Goal: Communication & Community: Share content

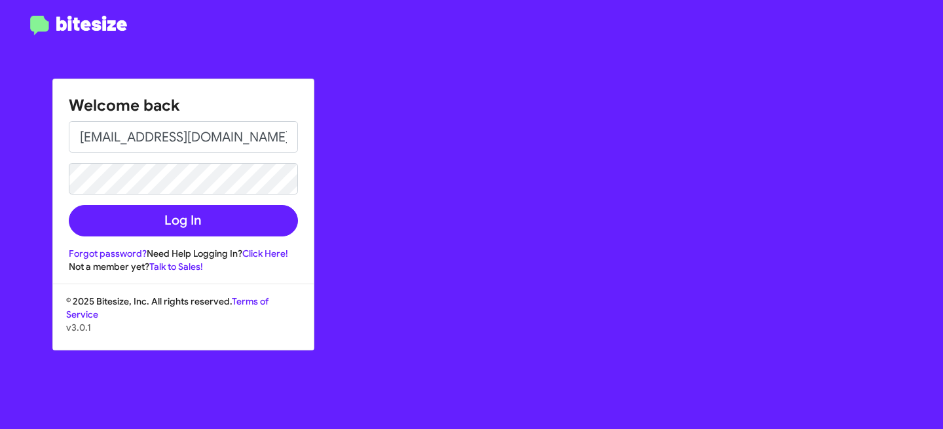
type input "[EMAIL_ADDRESS][DOMAIN_NAME]"
click at [69, 205] on button "Log In" at bounding box center [183, 220] width 229 height 31
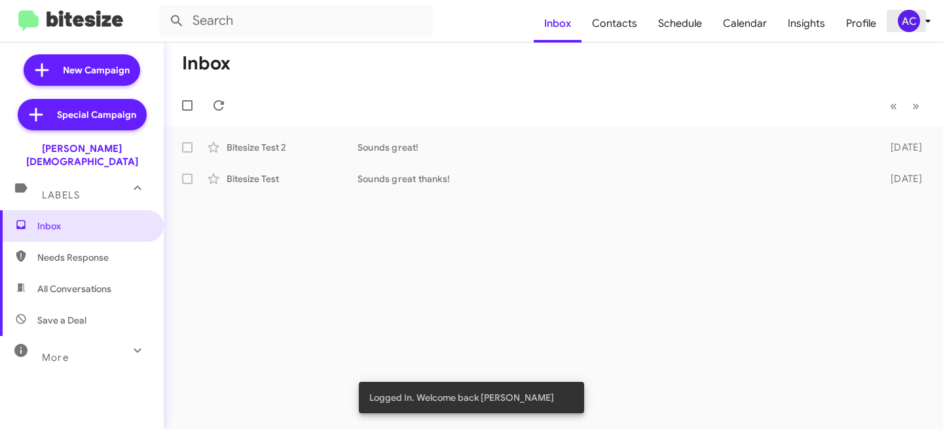
click at [919, 12] on span "AC" at bounding box center [916, 21] width 39 height 22
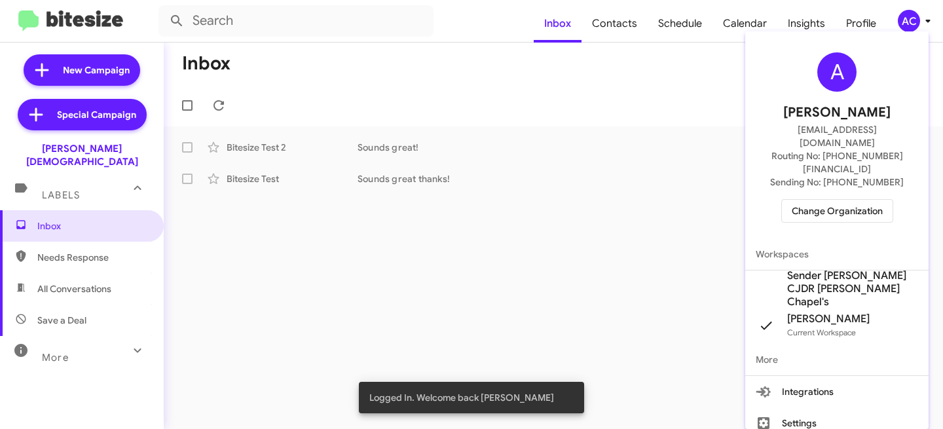
click at [850, 200] on span "Change Organization" at bounding box center [837, 211] width 91 height 22
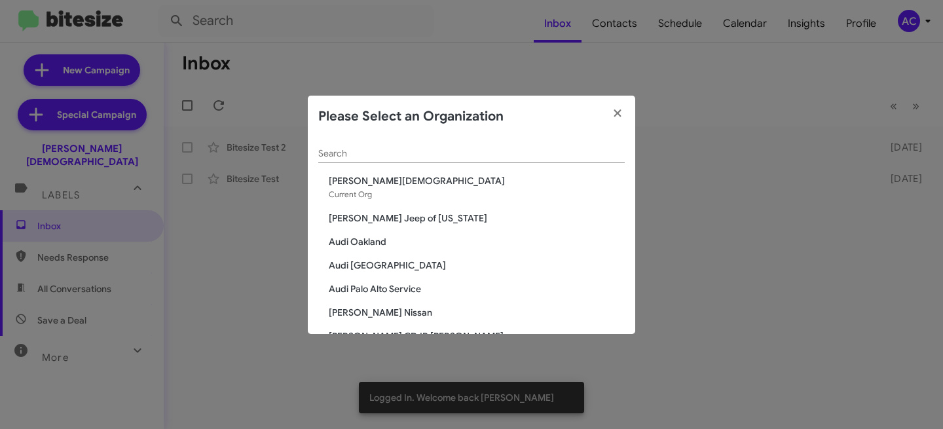
click at [454, 156] on input "Search" at bounding box center [471, 154] width 306 height 10
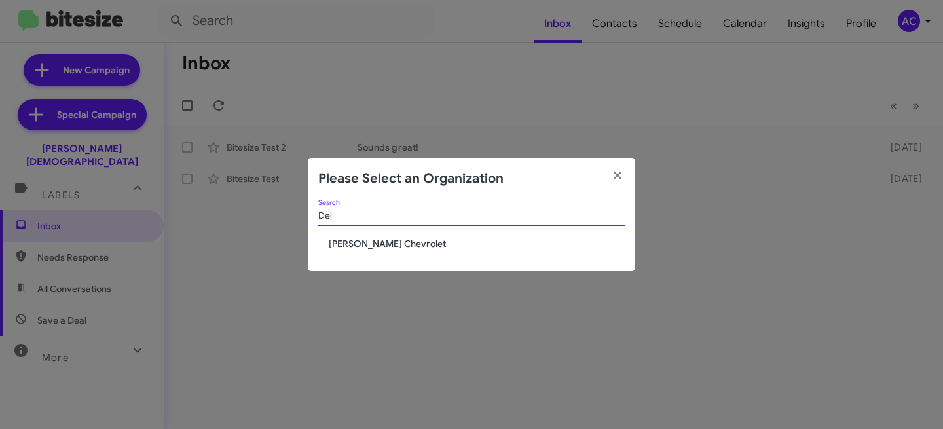
type input "Del"
click at [360, 242] on span "DeLillo Chevrolet" at bounding box center [477, 243] width 296 height 13
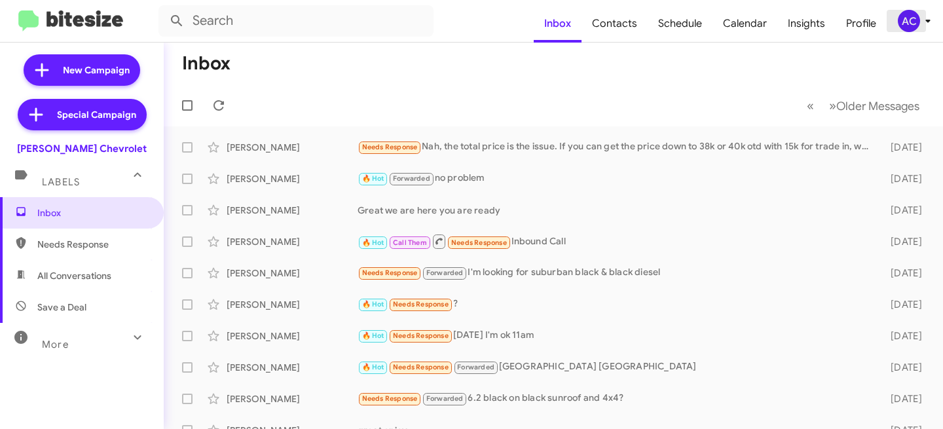
click at [908, 21] on div "AC" at bounding box center [909, 21] width 22 height 22
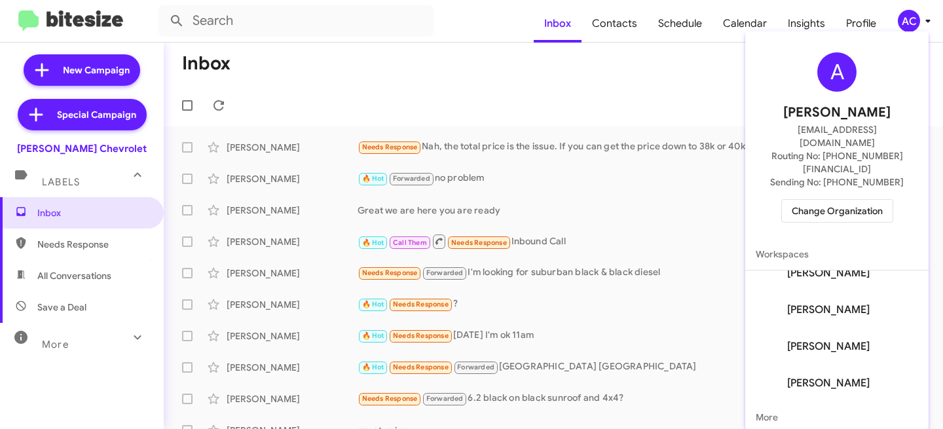
scroll to position [78, 0]
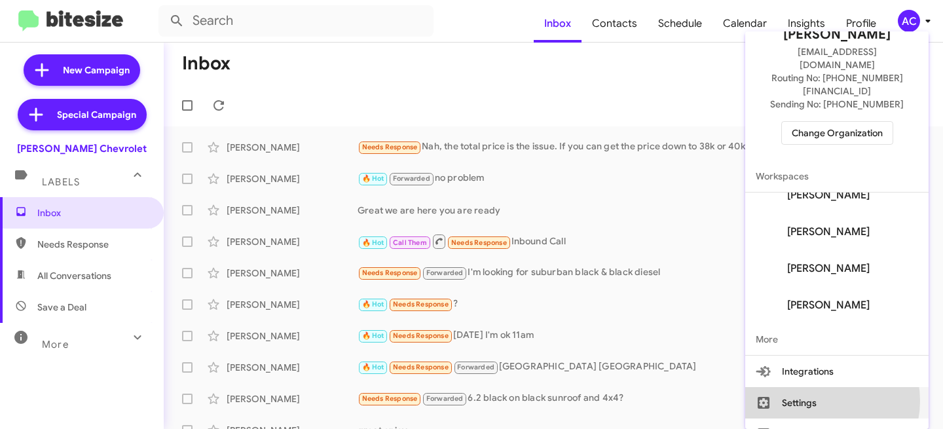
click at [818, 387] on button "Settings" at bounding box center [836, 402] width 183 height 31
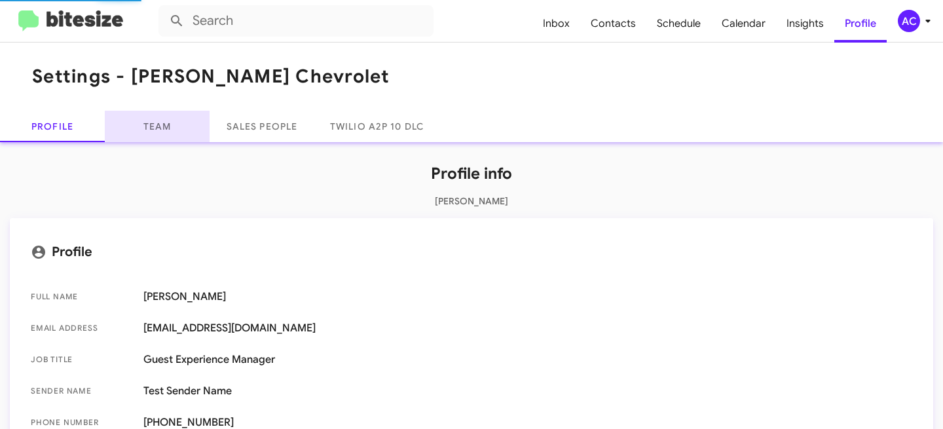
click at [165, 130] on link "Team" at bounding box center [157, 126] width 105 height 31
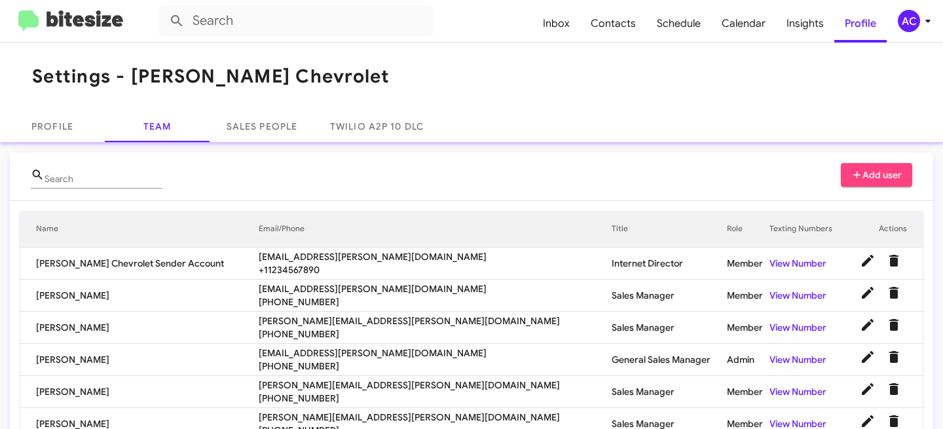
click at [107, 176] on input "Search" at bounding box center [104, 179] width 118 height 10
paste input "angel@delillo.com"
type input "angel@delillo.com"
click at [85, 178] on input "Search" at bounding box center [104, 179] width 118 height 10
paste input "angel@delillo.com"
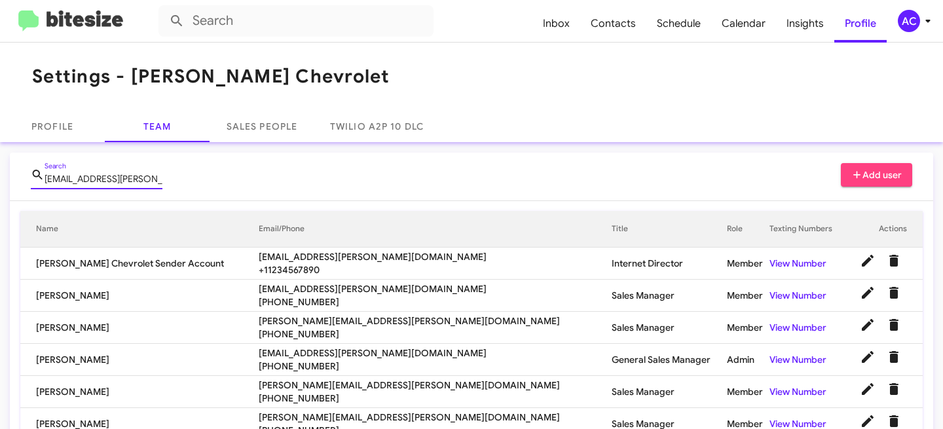
type input "angel@delillo.com"
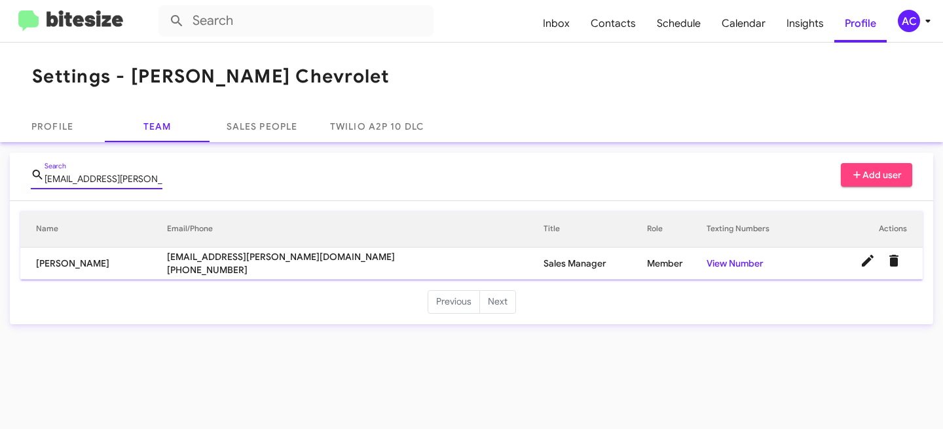
drag, startPoint x: 130, startPoint y: 178, endPoint x: 24, endPoint y: 169, distance: 105.8
click at [23, 170] on mat-card "angel@delillo.com Search Add user Name Email/Phone Title Role Texting Numbers A…" at bounding box center [471, 239] width 923 height 172
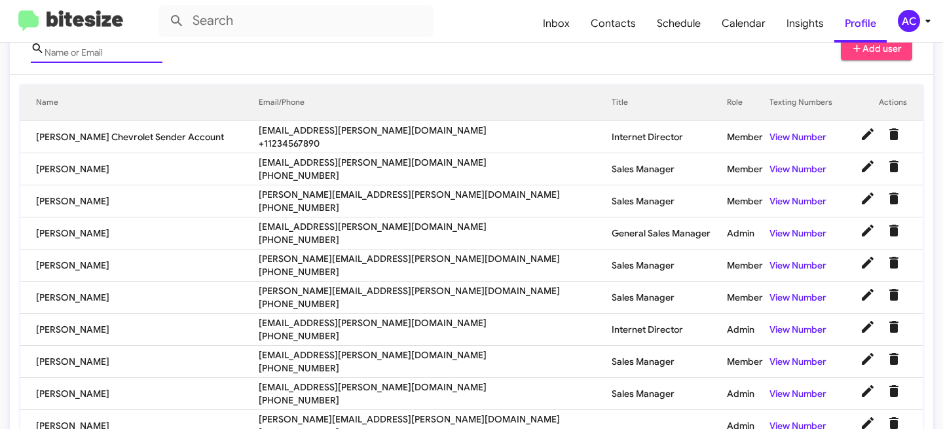
scroll to position [194, 0]
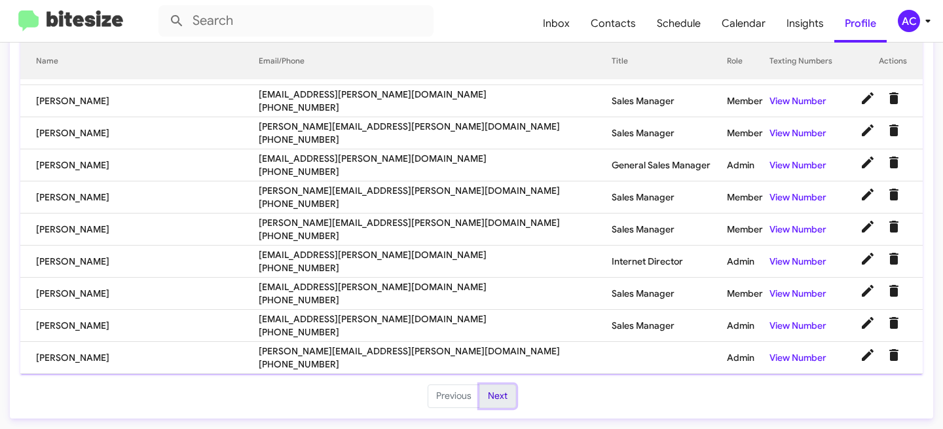
click at [499, 394] on button "Next" at bounding box center [497, 396] width 37 height 24
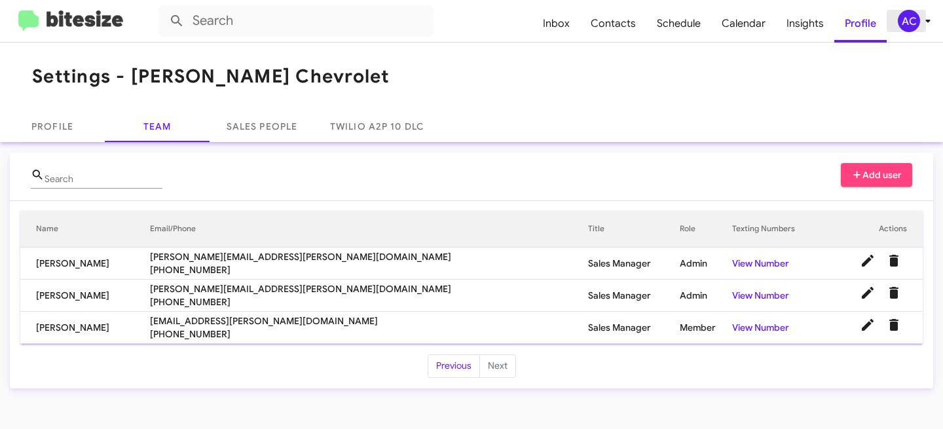
click at [910, 24] on div "AC" at bounding box center [909, 21] width 22 height 22
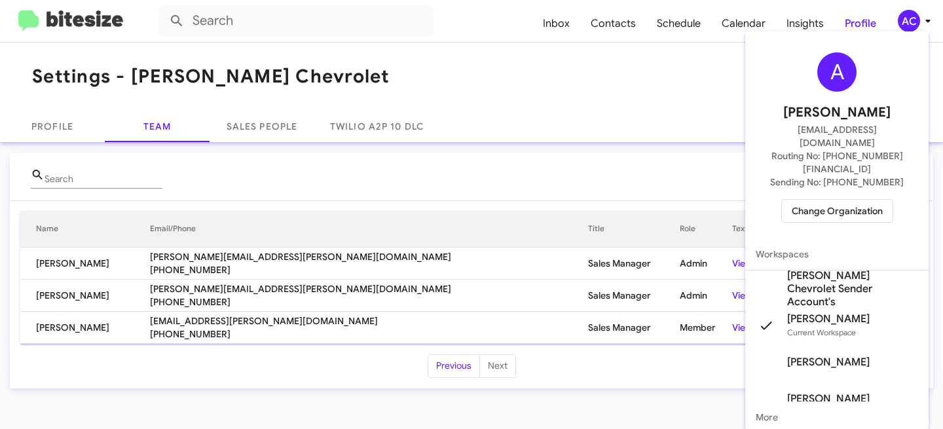
click at [834, 200] on span "Change Organization" at bounding box center [837, 211] width 91 height 22
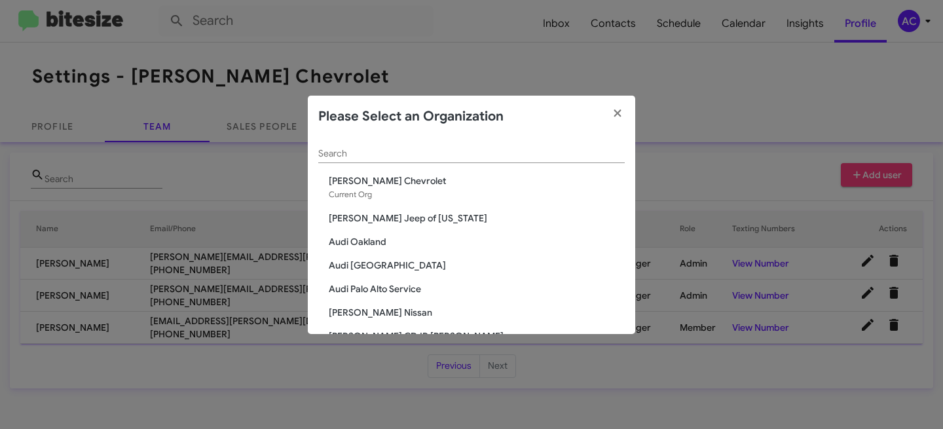
click at [368, 146] on div "Search" at bounding box center [471, 151] width 306 height 26
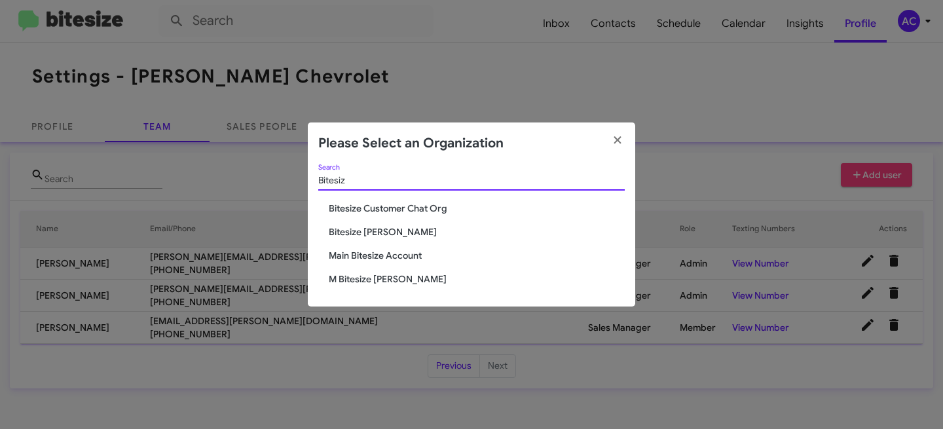
type input "Bitesiz"
click at [391, 203] on span "Bitesize Customer Chat Org" at bounding box center [477, 208] width 296 height 13
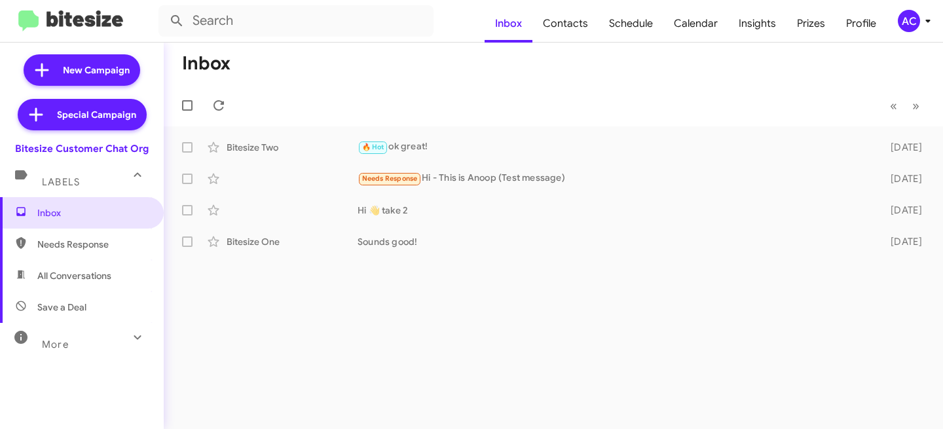
click at [924, 24] on icon at bounding box center [928, 21] width 16 height 16
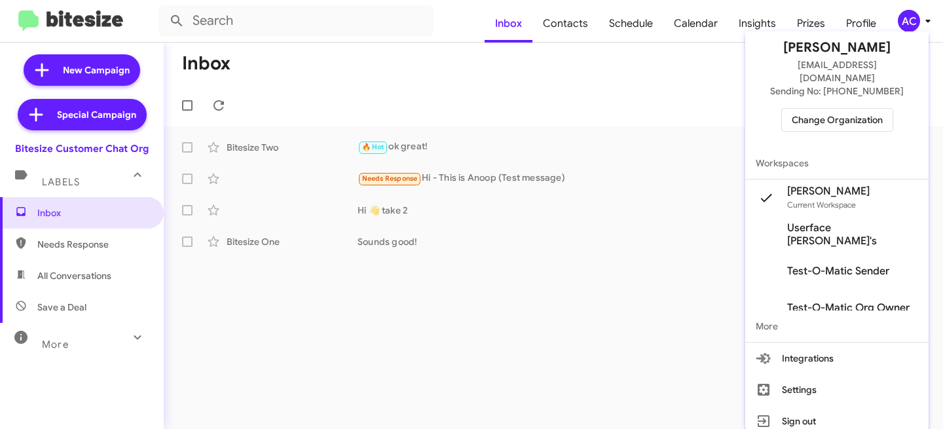
scroll to position [16, 0]
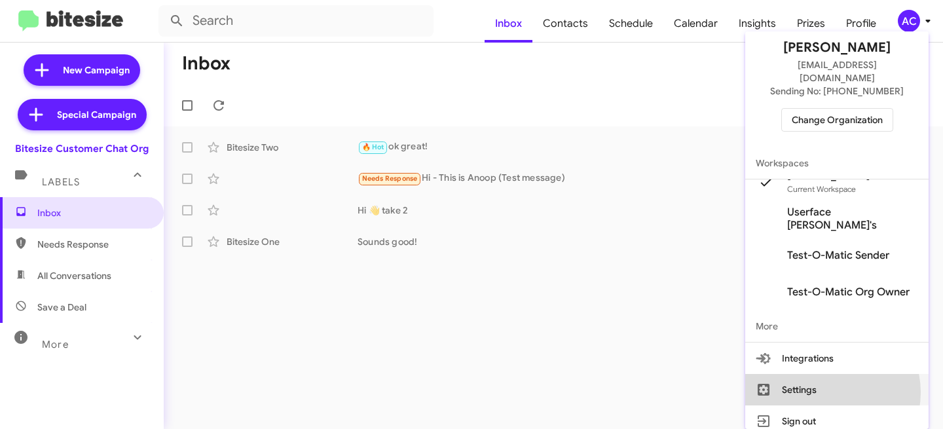
click at [828, 379] on button "Settings" at bounding box center [836, 389] width 183 height 31
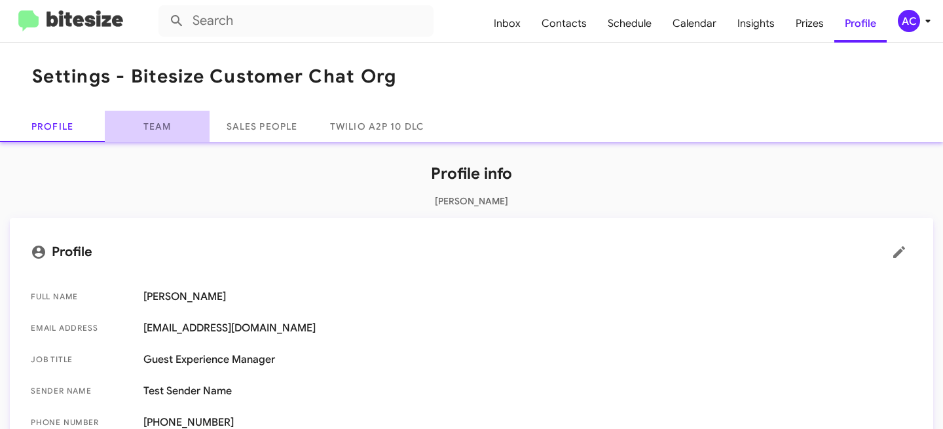
click at [170, 139] on link "Team" at bounding box center [157, 126] width 105 height 31
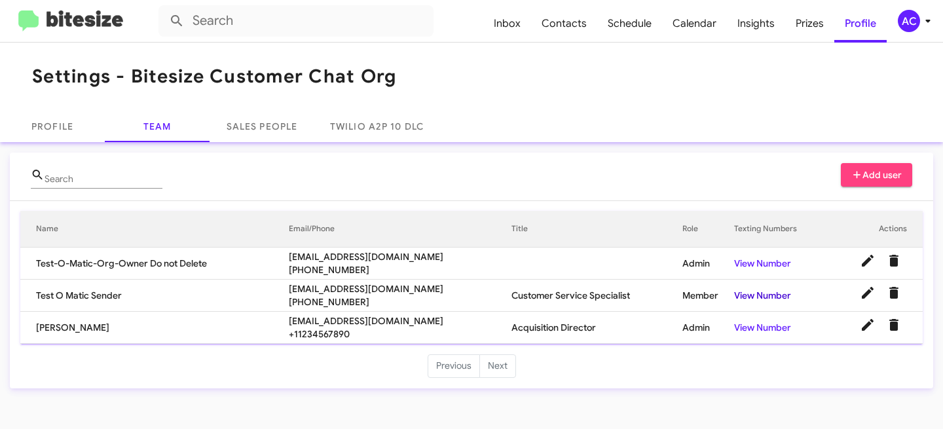
click at [769, 296] on link "View Number" at bounding box center [762, 295] width 57 height 12
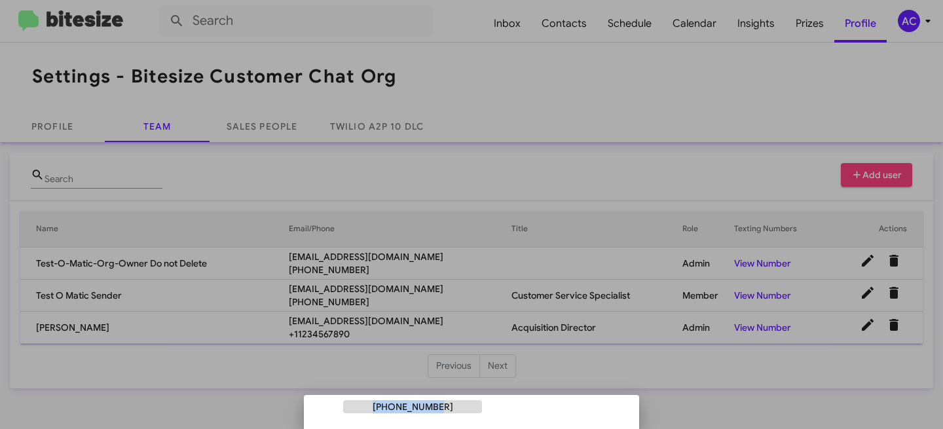
drag, startPoint x: 453, startPoint y: 407, endPoint x: 378, endPoint y: 402, distance: 74.8
click at [378, 402] on div "+18156450088" at bounding box center [412, 406] width 139 height 13
click at [756, 99] on div at bounding box center [471, 214] width 943 height 429
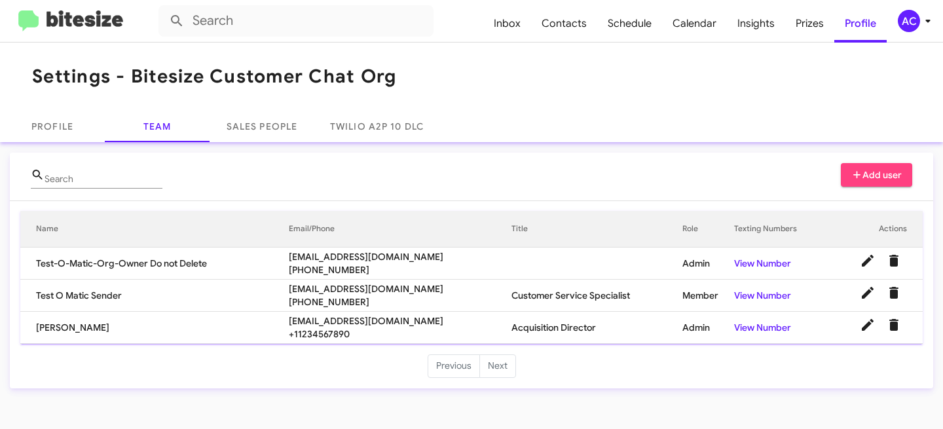
click at [917, 16] on div "AC" at bounding box center [909, 21] width 22 height 22
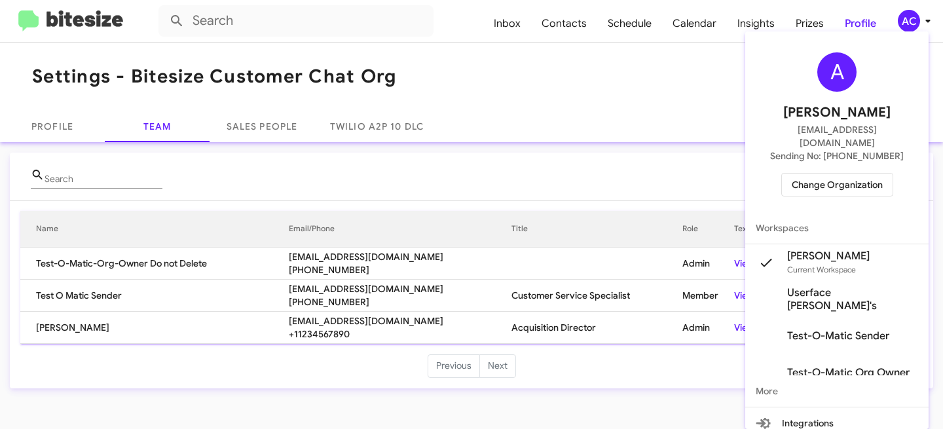
click at [84, 20] on div at bounding box center [471, 214] width 943 height 429
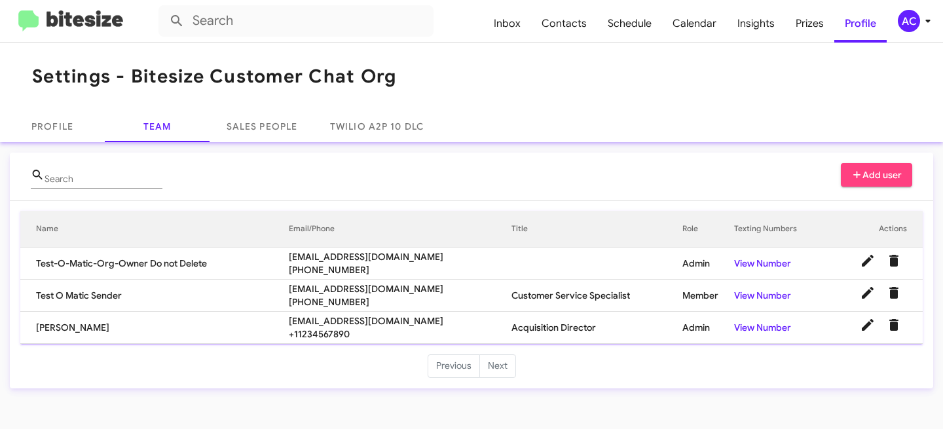
click at [91, 18] on img at bounding box center [70, 21] width 105 height 22
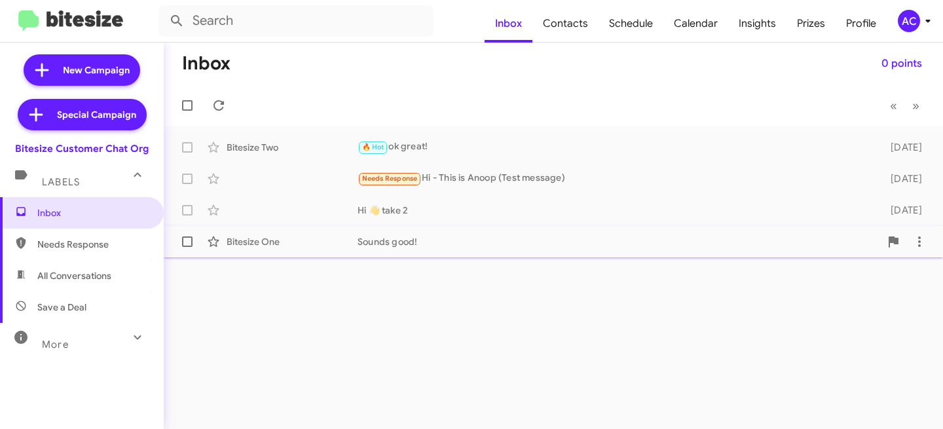
click at [422, 238] on div "Sounds good!" at bounding box center [619, 241] width 523 height 13
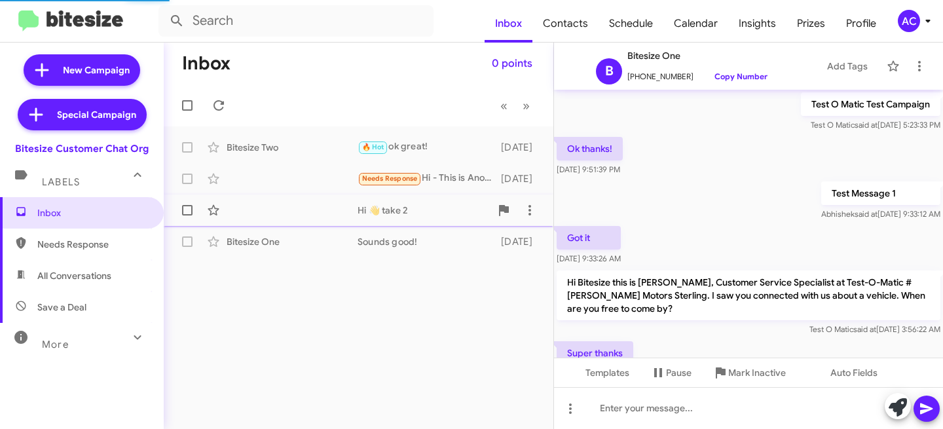
scroll to position [93, 0]
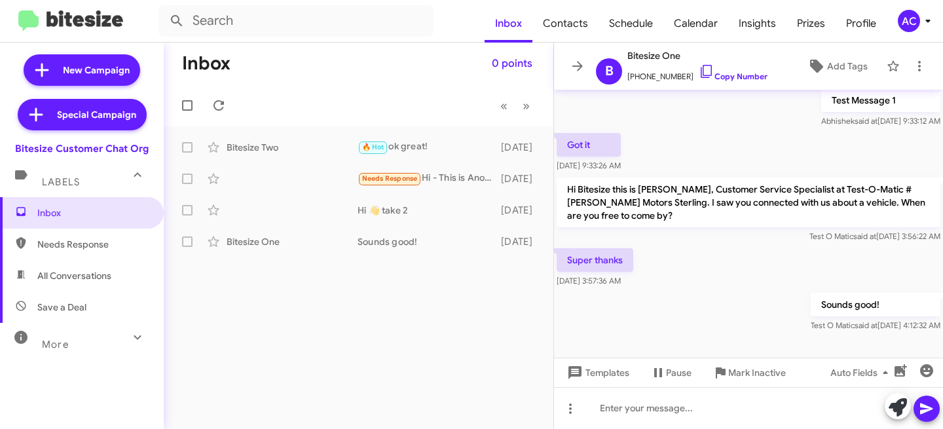
click at [913, 22] on div "AC" at bounding box center [909, 21] width 22 height 22
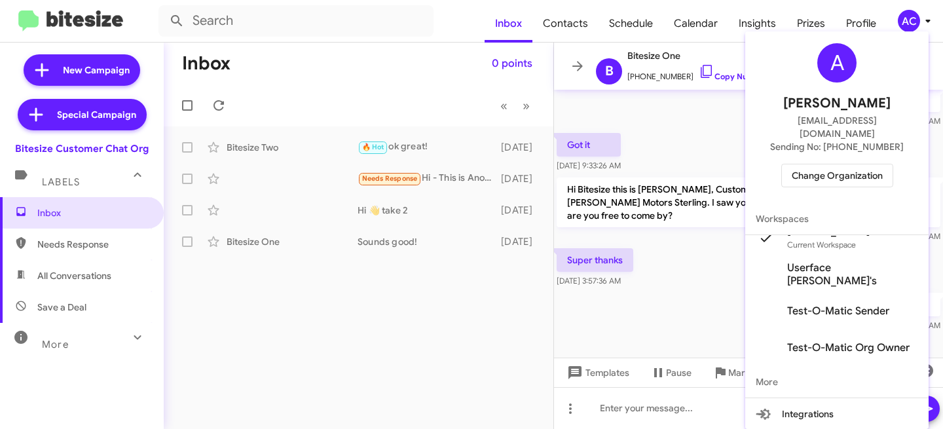
scroll to position [21, 0]
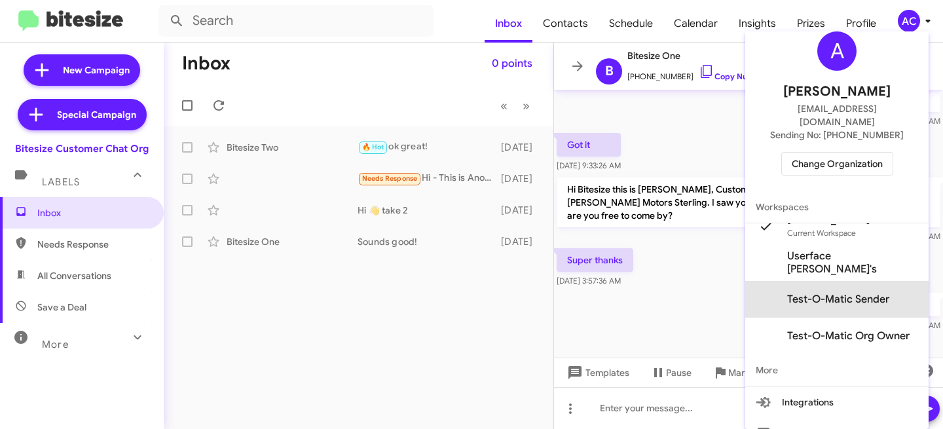
click at [872, 293] on span "Test-O-Matic Sender" at bounding box center [836, 299] width 183 height 37
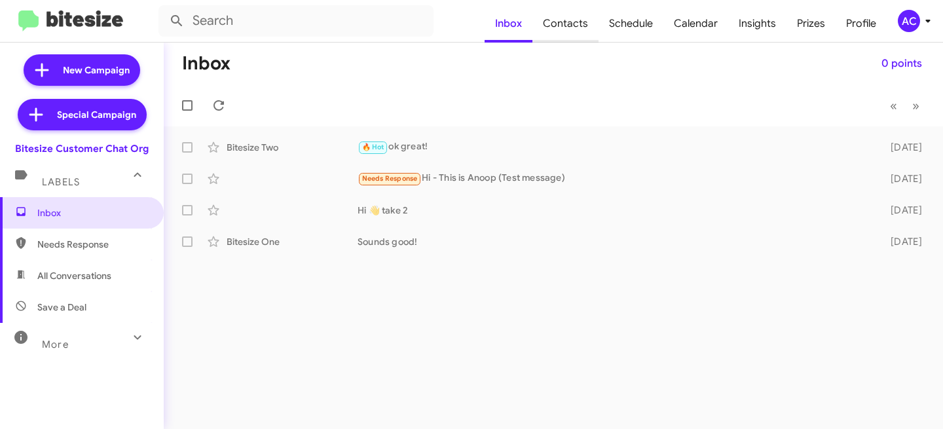
click at [576, 14] on span "Contacts" at bounding box center [565, 24] width 66 height 38
type input "in:groups"
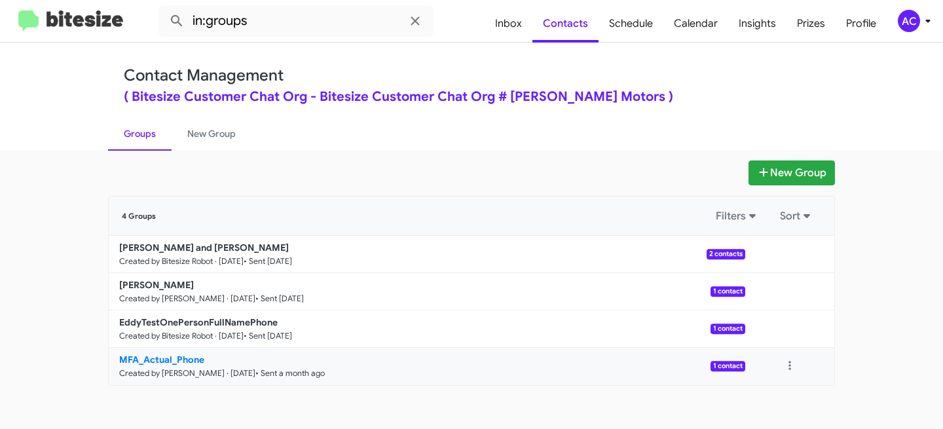
click at [198, 361] on b "MFA_Actual_Phone" at bounding box center [161, 360] width 85 height 12
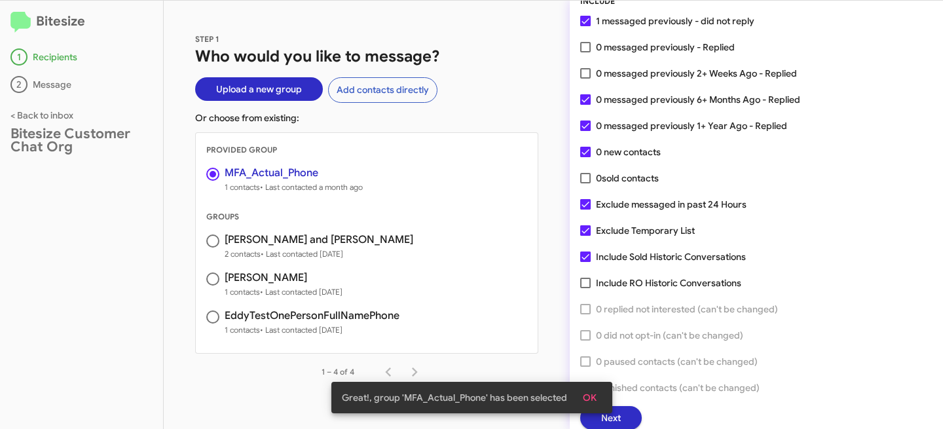
scroll to position [67, 0]
click at [630, 418] on button "Next" at bounding box center [611, 417] width 62 height 24
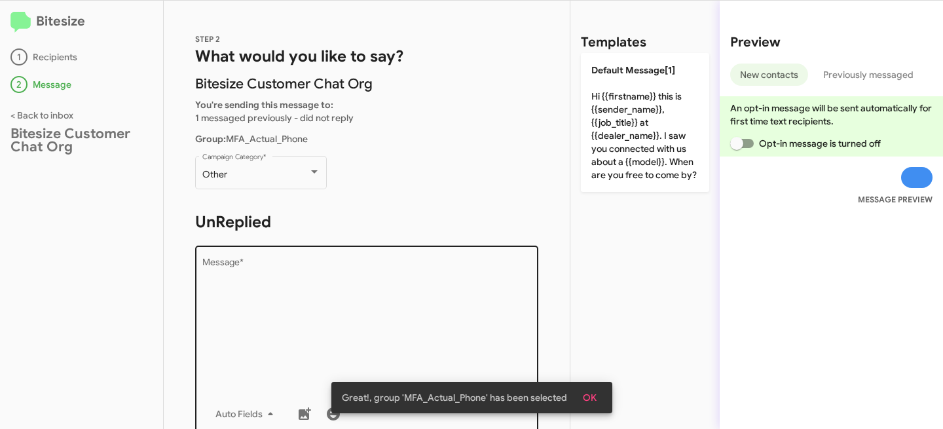
click at [325, 298] on textarea "Message *" at bounding box center [366, 325] width 329 height 134
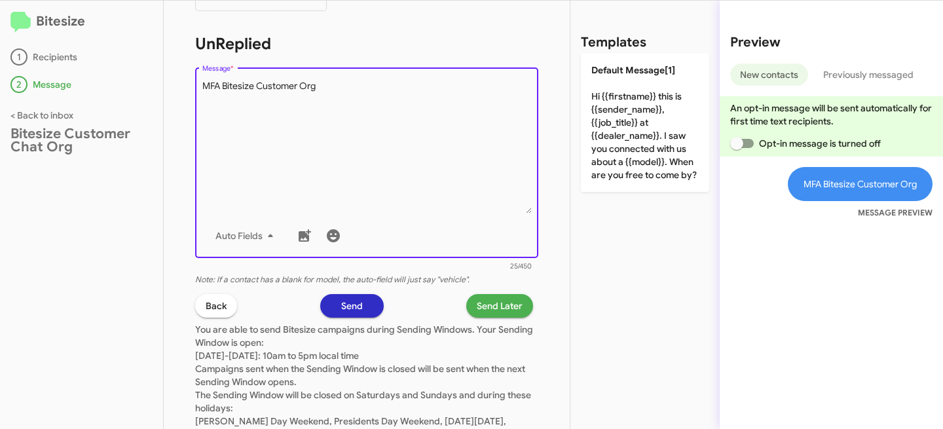
scroll to position [255, 0]
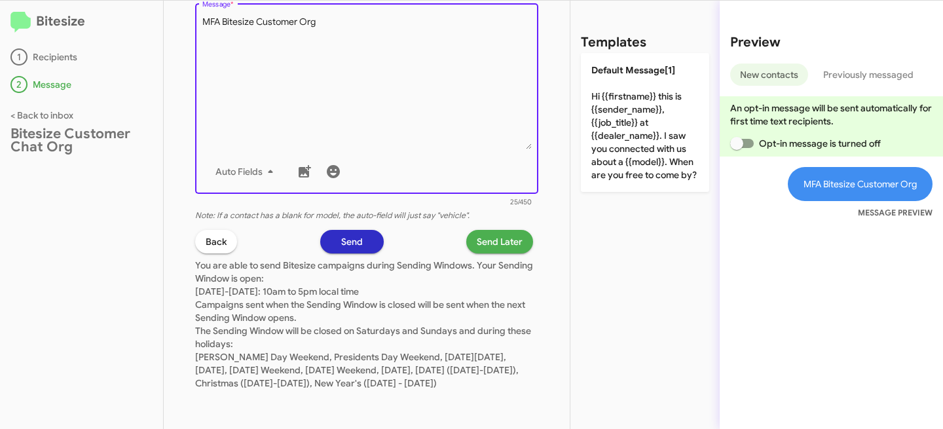
type textarea "MFA Bitesize Customer Org"
click at [343, 230] on span "Send" at bounding box center [352, 242] width 22 height 24
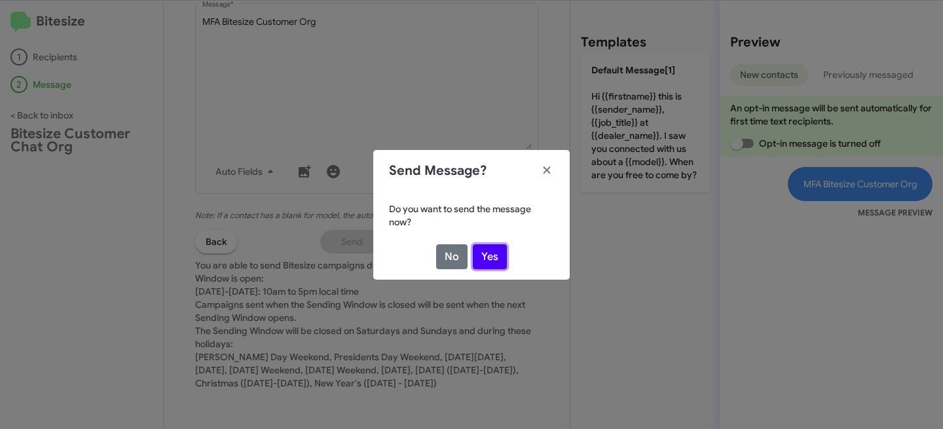
click at [490, 251] on button "Yes" at bounding box center [490, 256] width 34 height 25
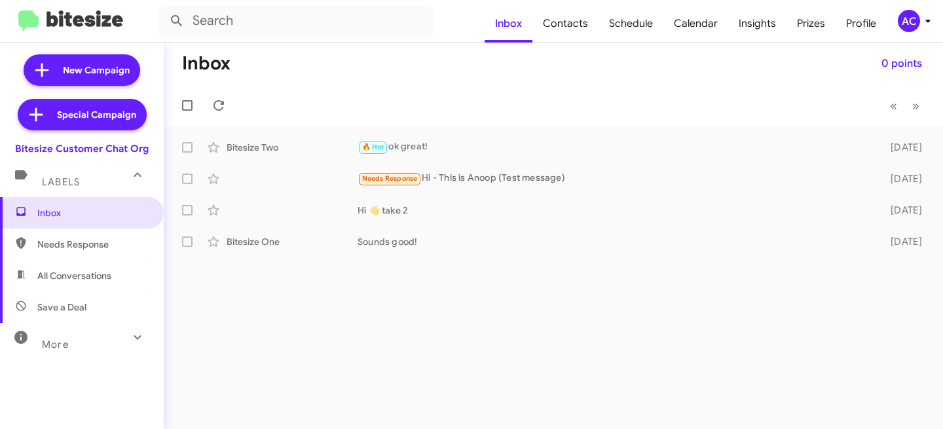
scroll to position [41, 0]
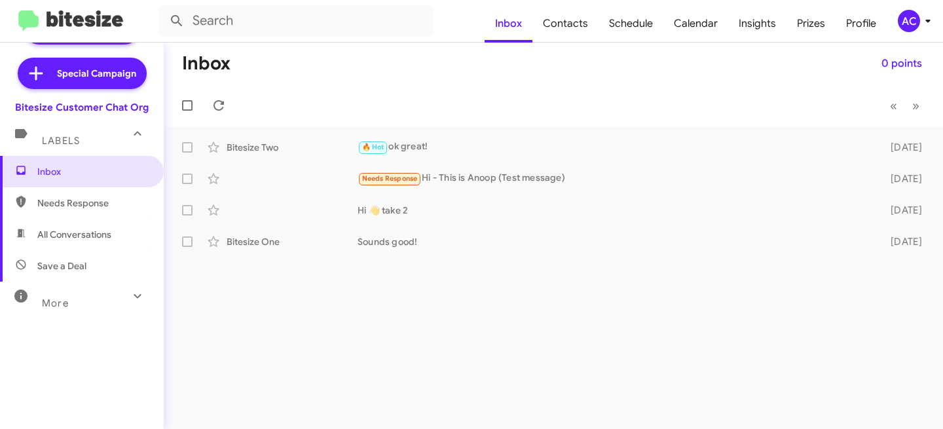
click at [79, 308] on div "More" at bounding box center [68, 297] width 117 height 24
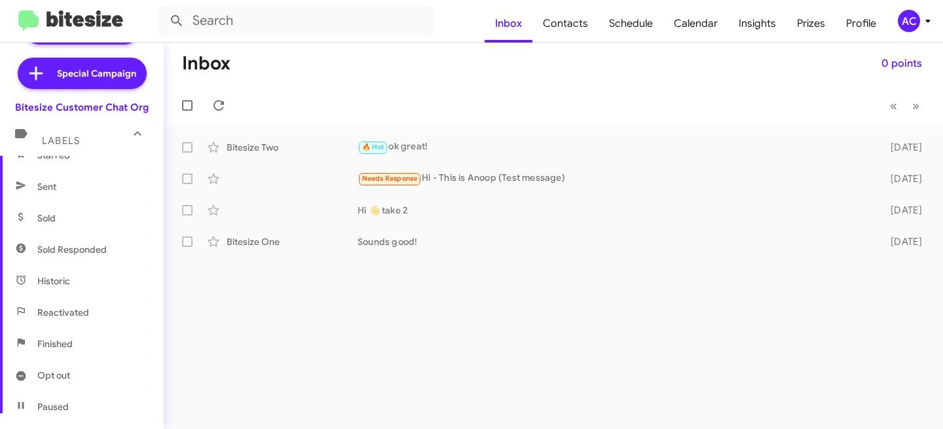
scroll to position [301, 0]
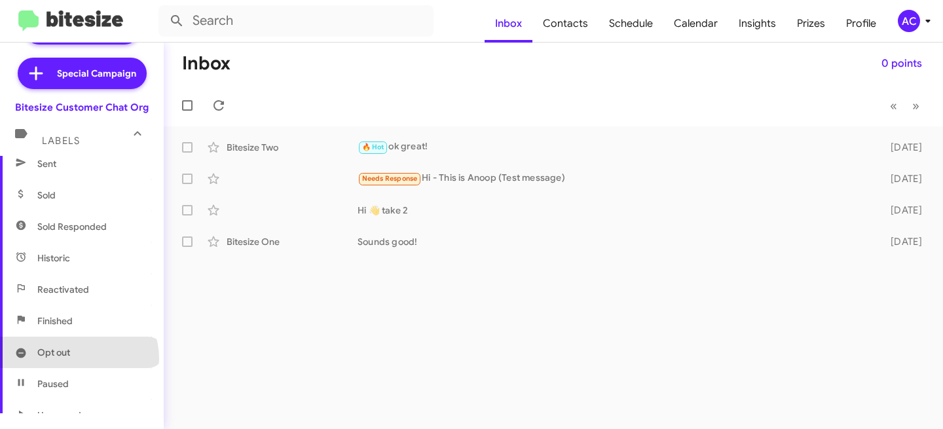
click at [78, 359] on span "Opt out" at bounding box center [82, 352] width 164 height 31
type input "in:opt-out"
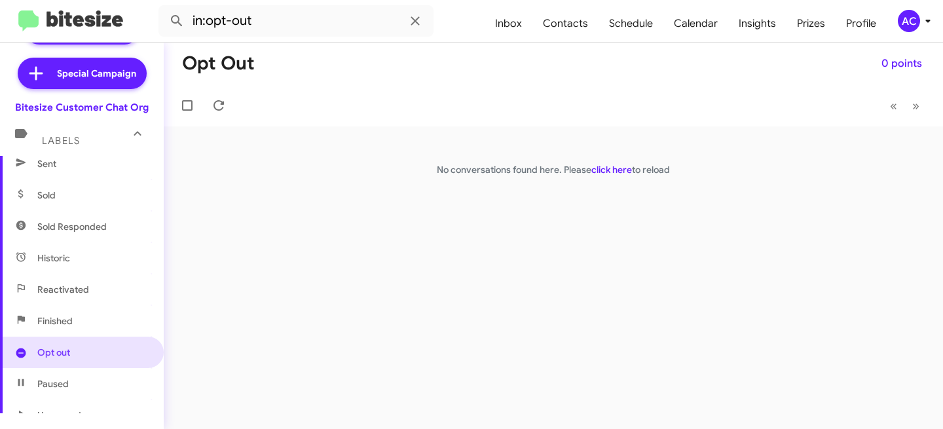
click at [617, 178] on div "Opt Out 0 points « Previous » Next No conversations found here. Please click he…" at bounding box center [553, 236] width 779 height 386
click at [617, 176] on div "Opt Out 0 points « Previous » Next No conversations found here. Please click he…" at bounding box center [553, 236] width 779 height 386
click at [617, 170] on link "click here" at bounding box center [611, 170] width 41 height 12
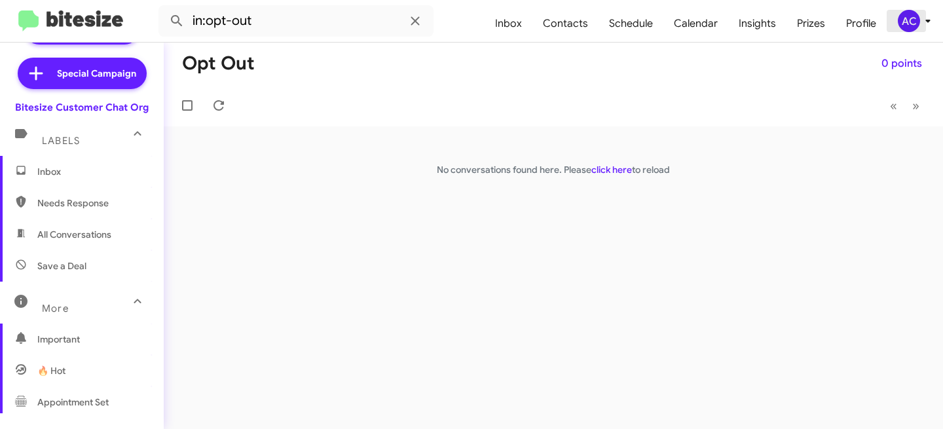
click at [913, 19] on div "AC" at bounding box center [909, 21] width 22 height 22
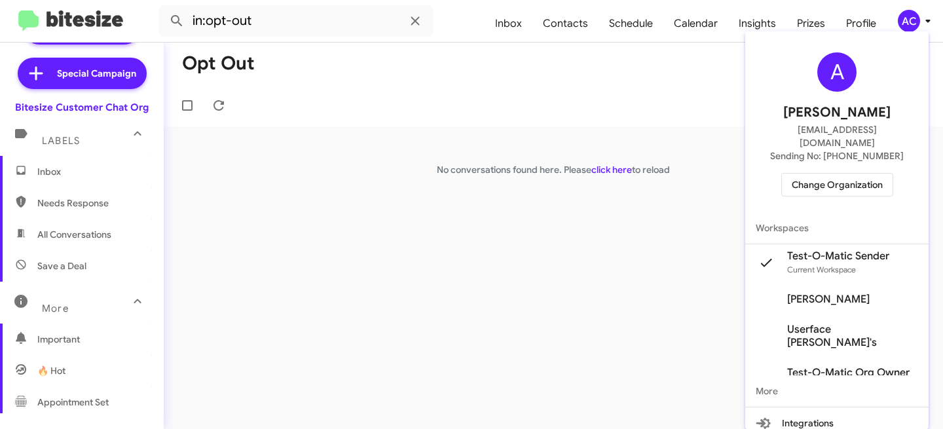
click at [312, 213] on div at bounding box center [471, 214] width 943 height 429
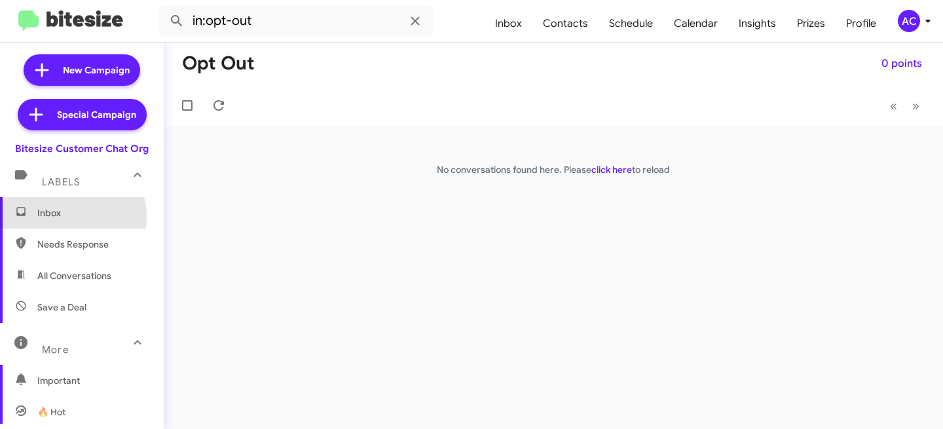
click at [64, 217] on span "Inbox" at bounding box center [92, 212] width 111 height 13
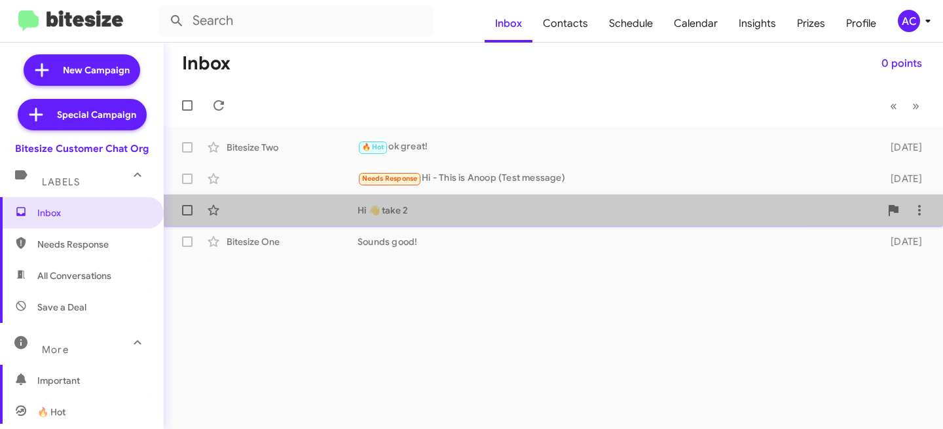
click at [458, 216] on div "Hi 👋 take 2" at bounding box center [619, 210] width 523 height 13
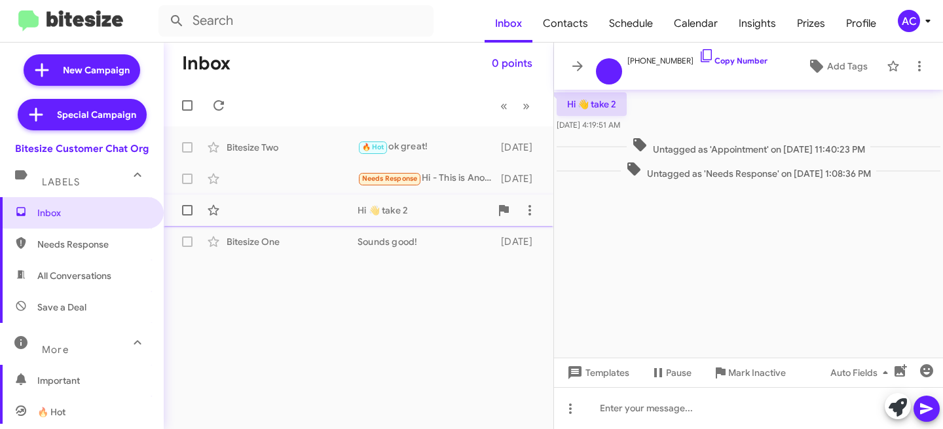
click at [297, 200] on div "Hi 👋 take 2 [DATE]" at bounding box center [358, 210] width 369 height 26
click at [303, 166] on div "Needs Response Hi - This is Anoop (Test message) [DATE]" at bounding box center [358, 179] width 369 height 26
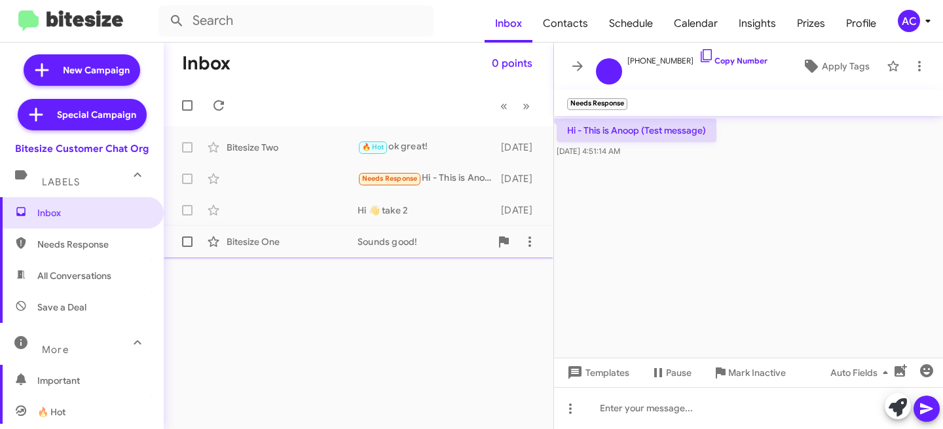
click at [331, 244] on div "Bitesize One" at bounding box center [292, 241] width 131 height 13
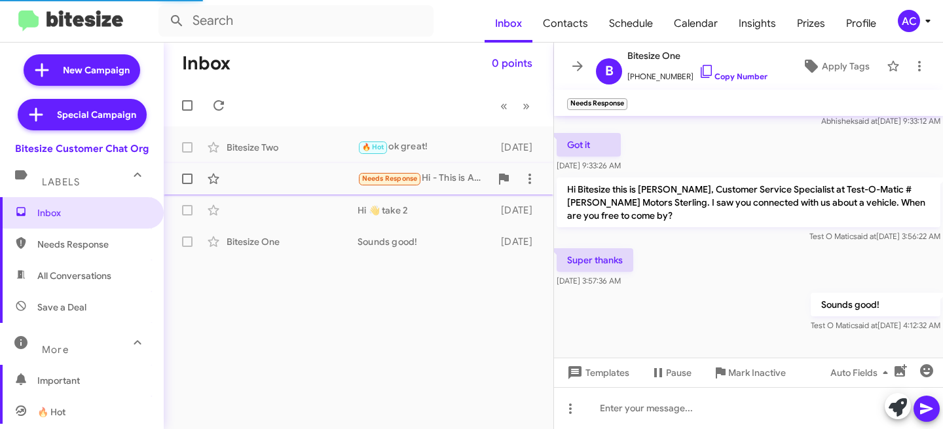
scroll to position [93, 0]
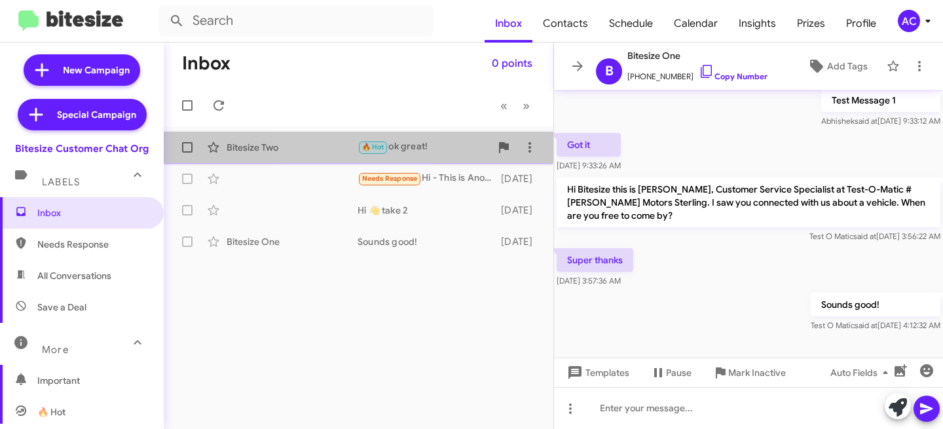
click at [330, 142] on div "Bitesize Two" at bounding box center [292, 147] width 131 height 13
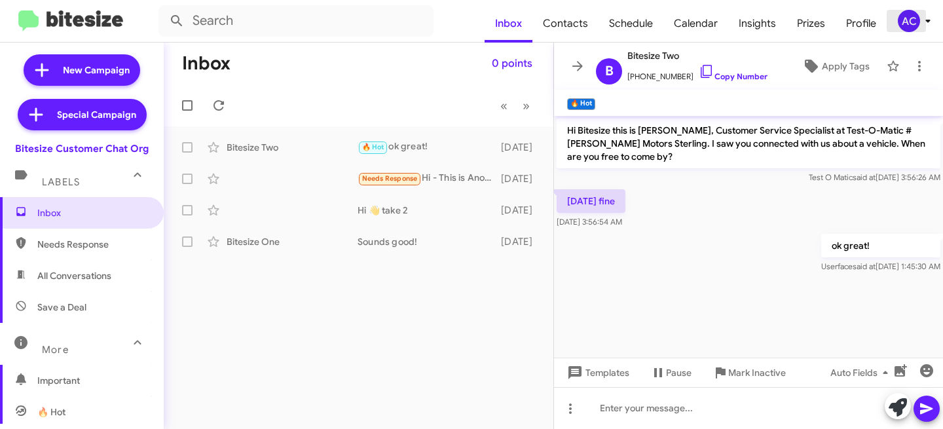
click at [921, 24] on icon at bounding box center [928, 21] width 16 height 16
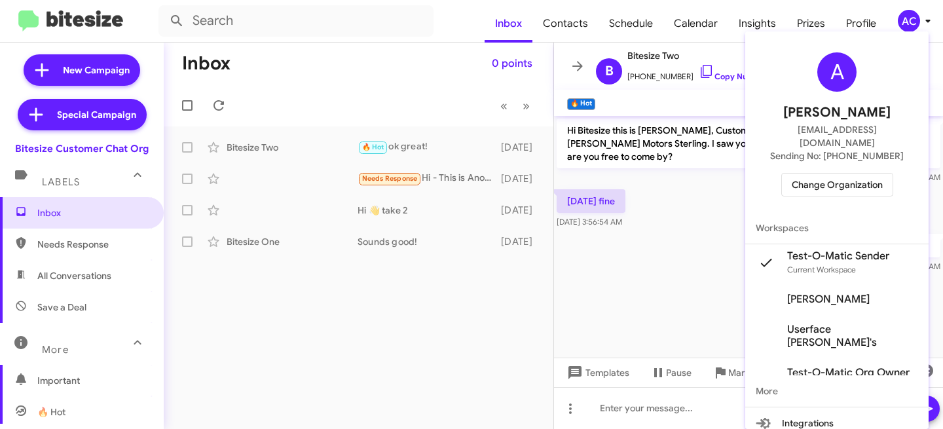
click at [791, 149] on span "Sending No: +1 (847) 999-7848" at bounding box center [837, 155] width 134 height 13
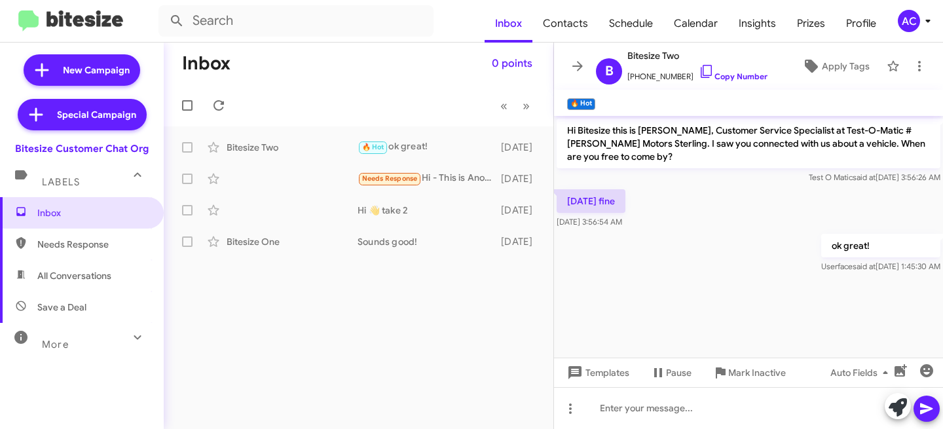
click at [926, 20] on icon at bounding box center [927, 21] width 5 height 3
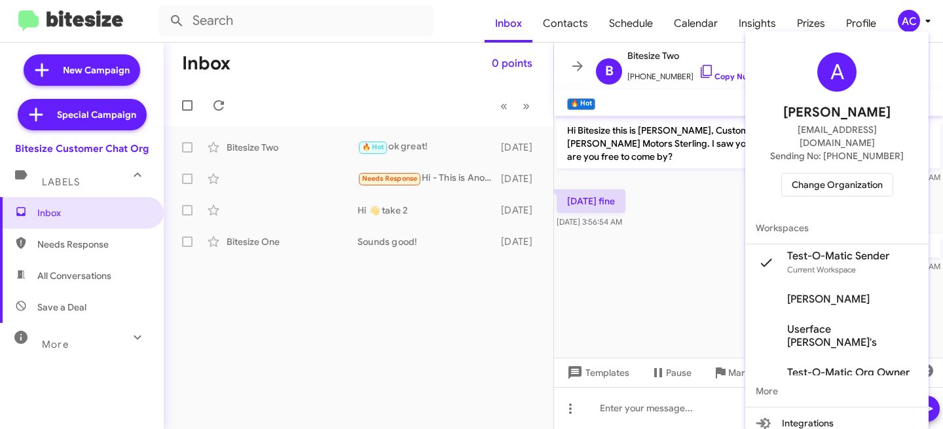
click at [598, 301] on div at bounding box center [471, 214] width 943 height 429
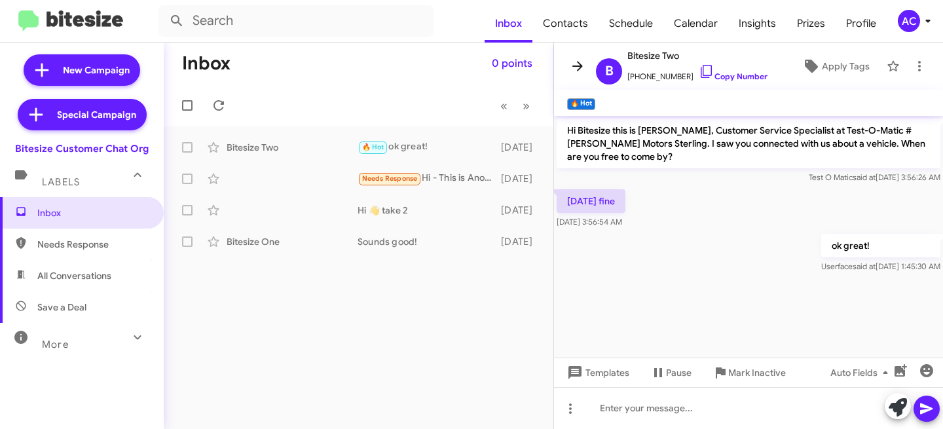
click at [577, 68] on icon at bounding box center [578, 66] width 16 height 16
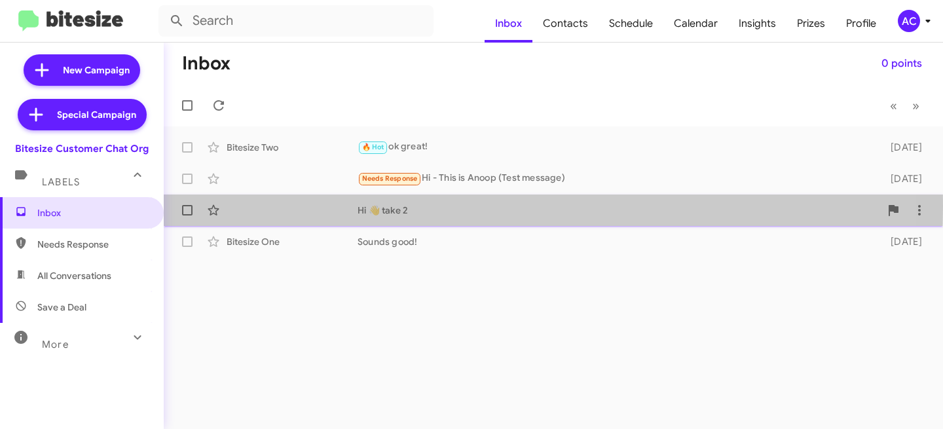
click at [264, 206] on div "Hi 👋 take 2 [DATE]" at bounding box center [553, 210] width 758 height 26
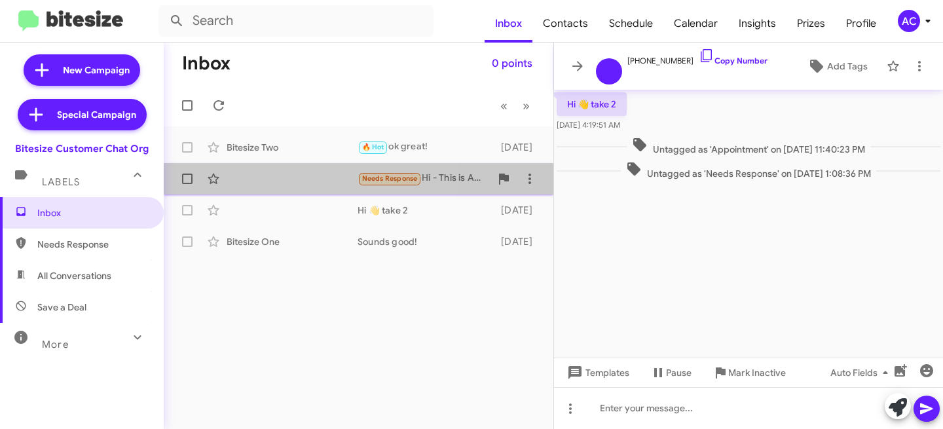
click at [256, 184] on div "Needs Response Hi - This is Anoop (Test message) [DATE]" at bounding box center [358, 179] width 369 height 26
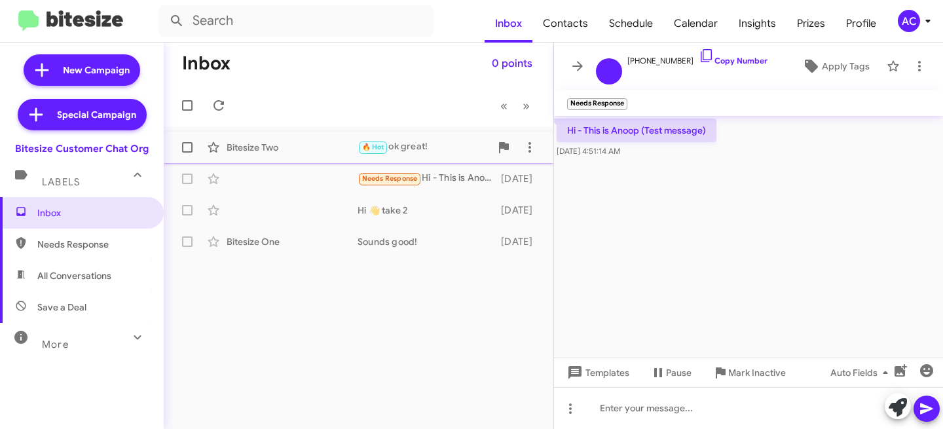
click at [259, 156] on div "Bitesize Two 🔥 Hot ok great! [DATE]" at bounding box center [358, 147] width 369 height 26
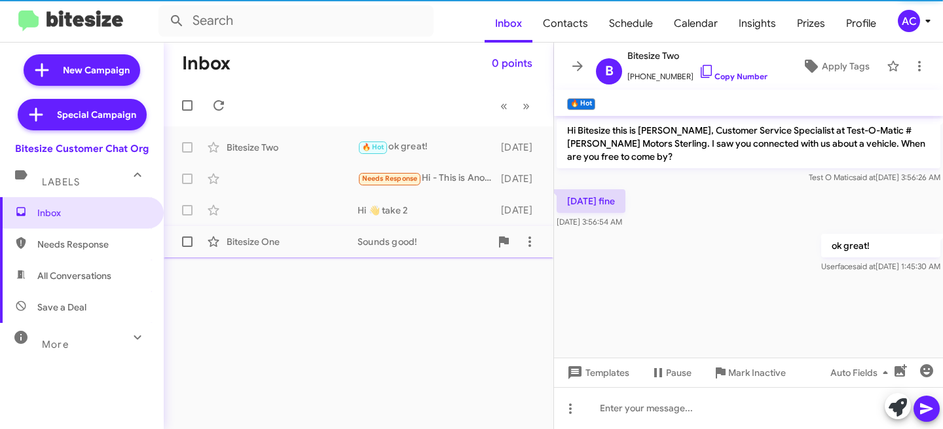
click at [256, 239] on div "Bitesize One" at bounding box center [292, 241] width 131 height 13
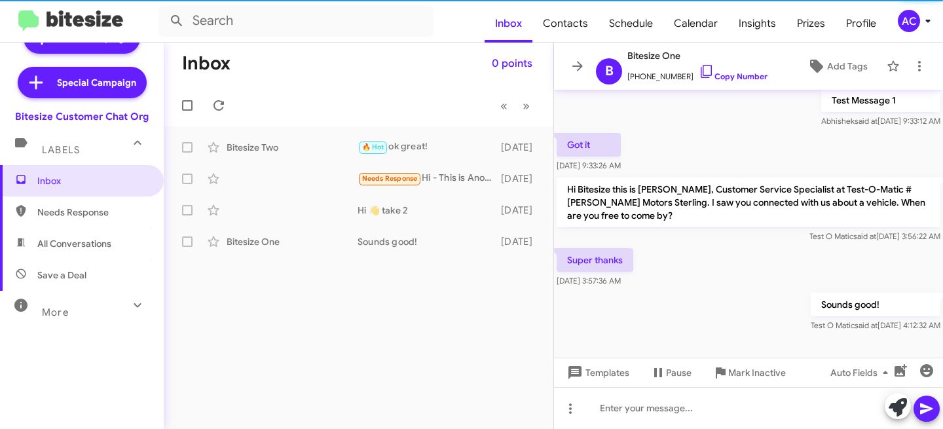
scroll to position [41, 0]
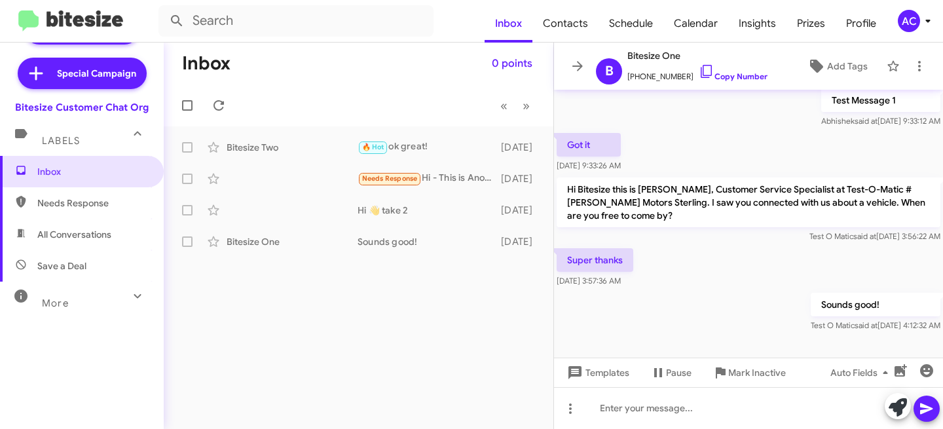
click at [106, 304] on div "More" at bounding box center [68, 297] width 117 height 24
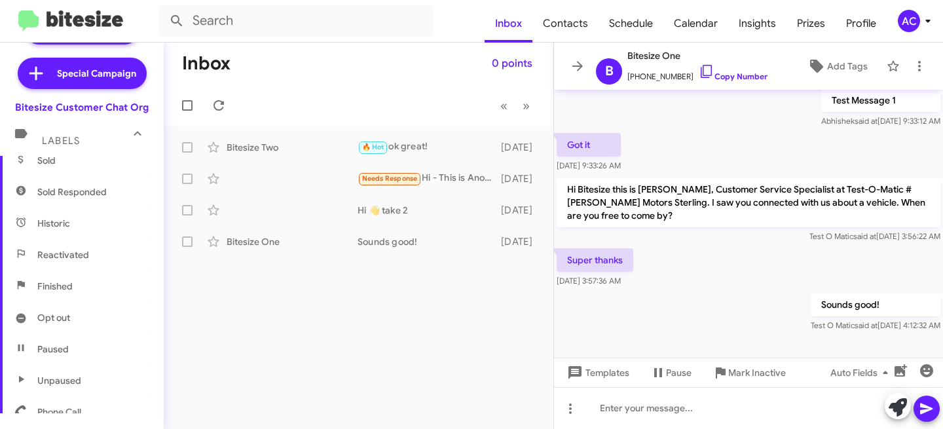
scroll to position [361, 0]
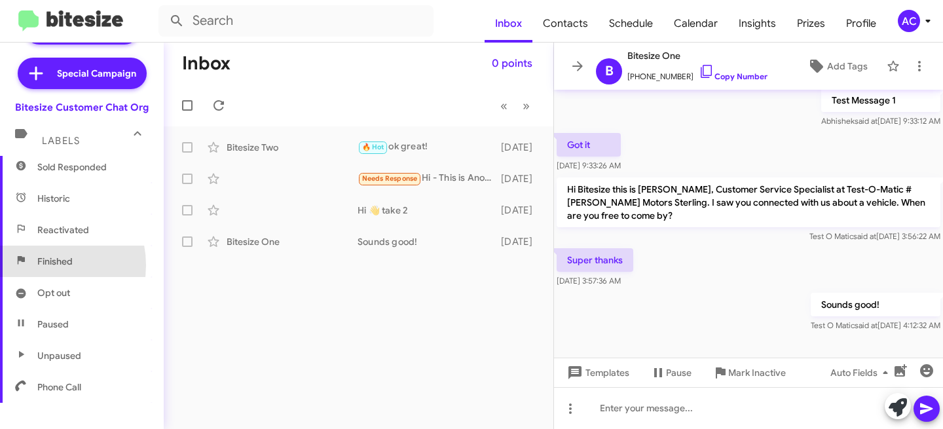
click at [38, 265] on span "Finished" at bounding box center [54, 261] width 35 height 13
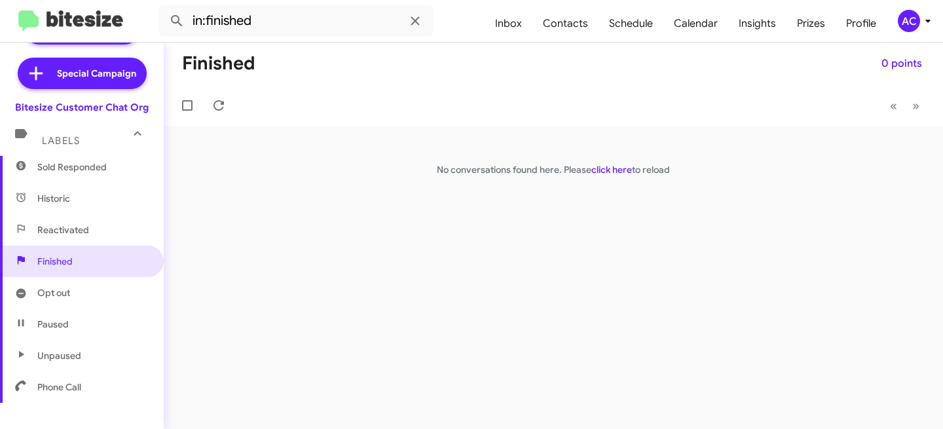
click at [49, 225] on span "Reactivated" at bounding box center [63, 229] width 52 height 13
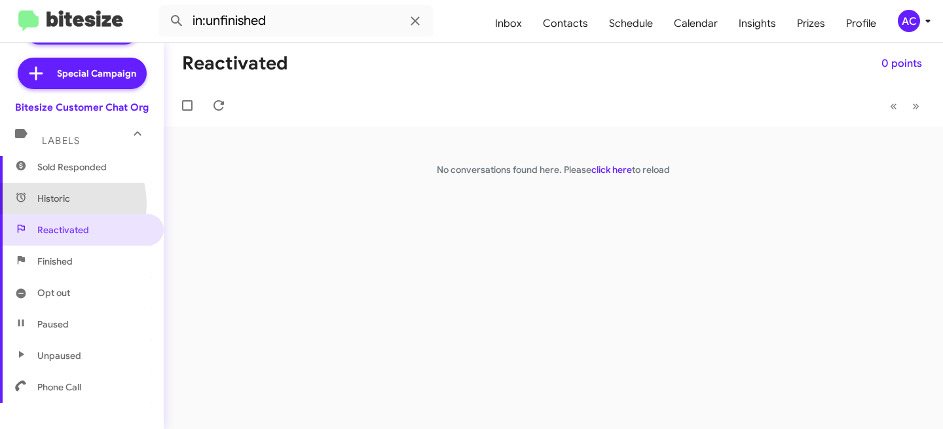
click at [56, 204] on span "Historic" at bounding box center [53, 198] width 33 height 13
type input "in:historic"
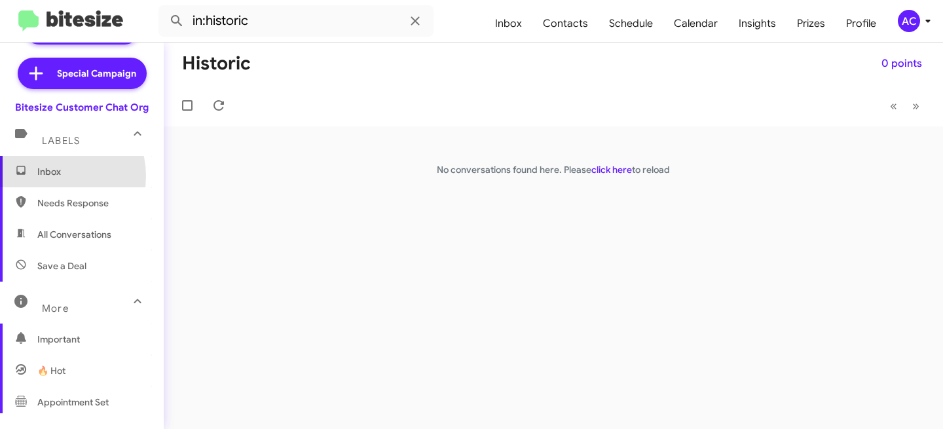
click at [52, 176] on span "Inbox" at bounding box center [92, 171] width 111 height 13
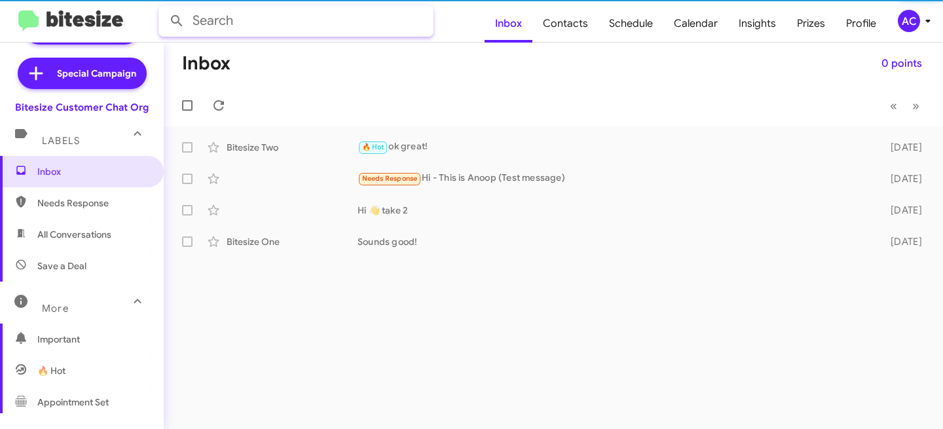
click at [227, 26] on input "text" at bounding box center [295, 20] width 275 height 31
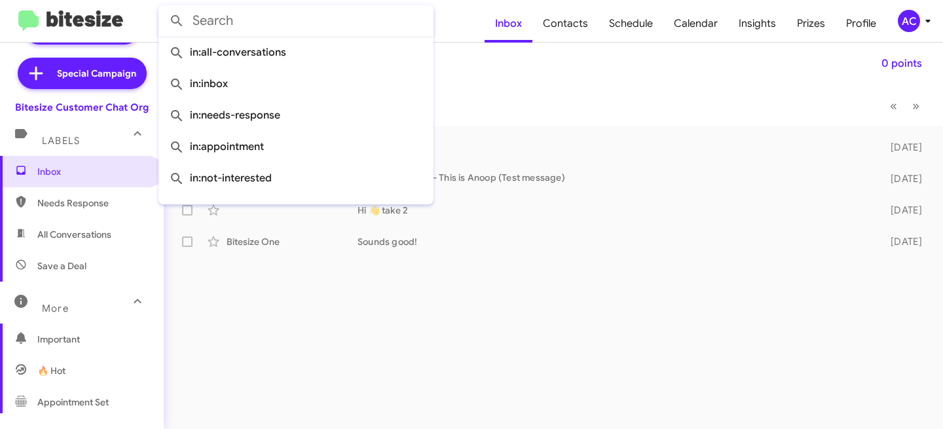
paste input "17752929911"
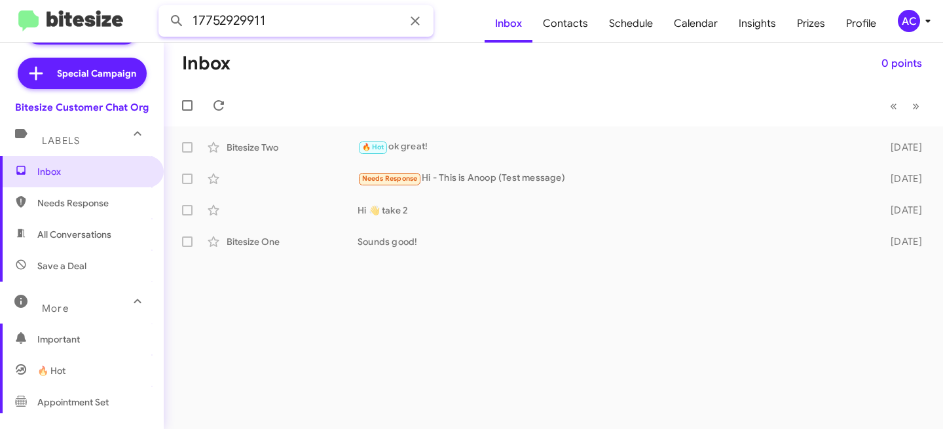
click at [164, 8] on button at bounding box center [177, 21] width 26 height 26
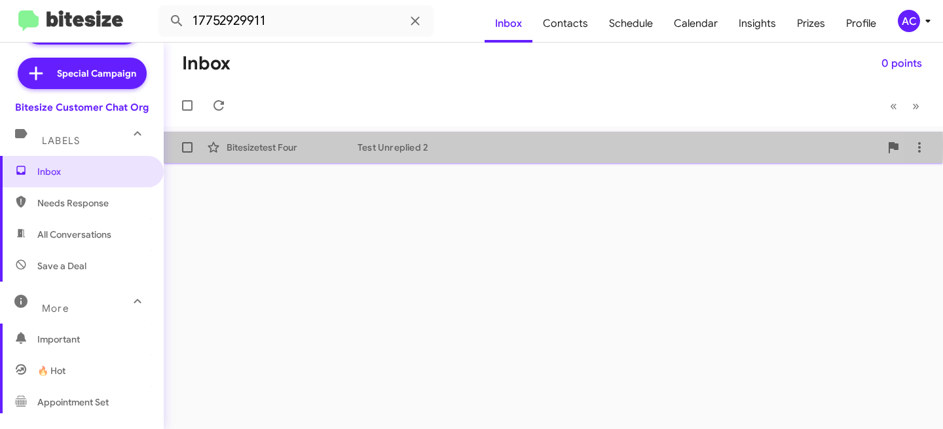
click at [424, 147] on div "Test Unreplied 2" at bounding box center [619, 147] width 523 height 13
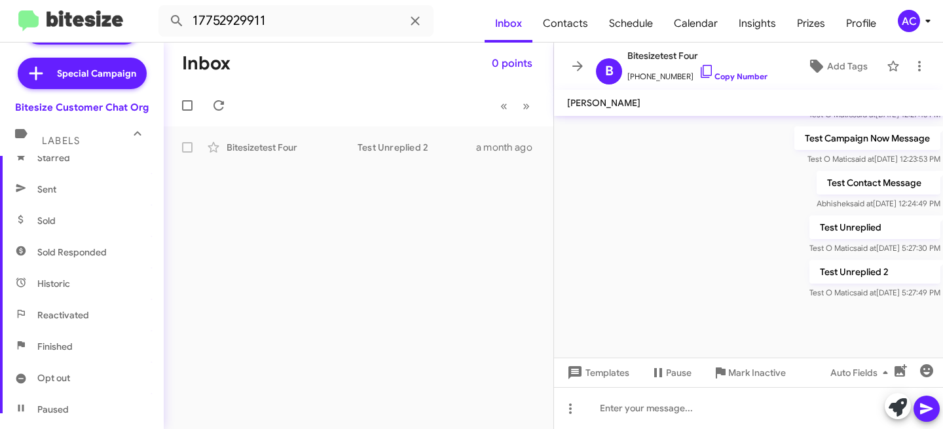
scroll to position [268, 0]
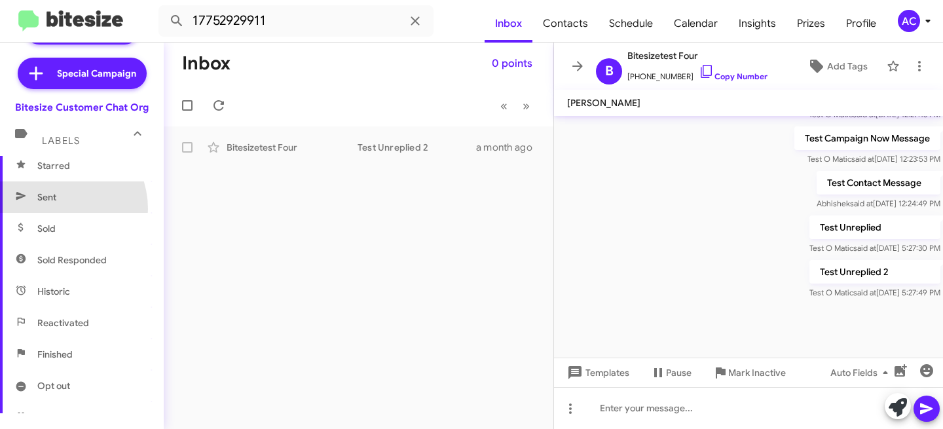
click at [53, 209] on span "Sent" at bounding box center [82, 196] width 164 height 31
type input "in:sent"
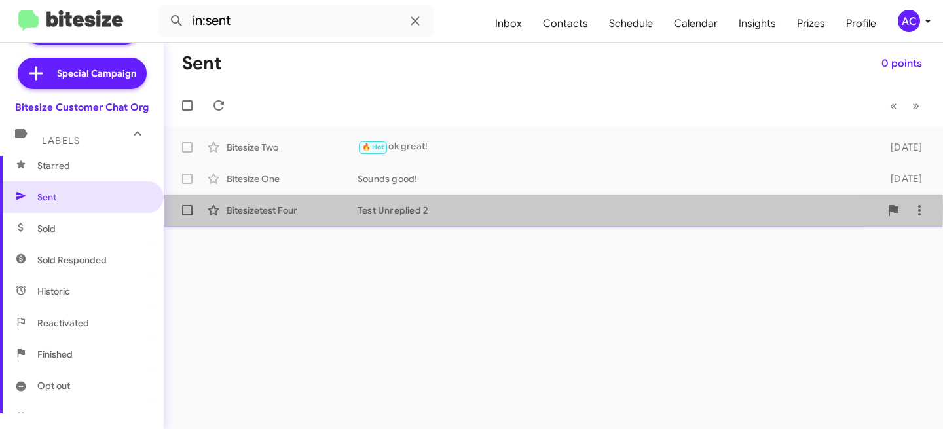
click at [403, 208] on div "Test Unreplied 2" at bounding box center [619, 210] width 523 height 13
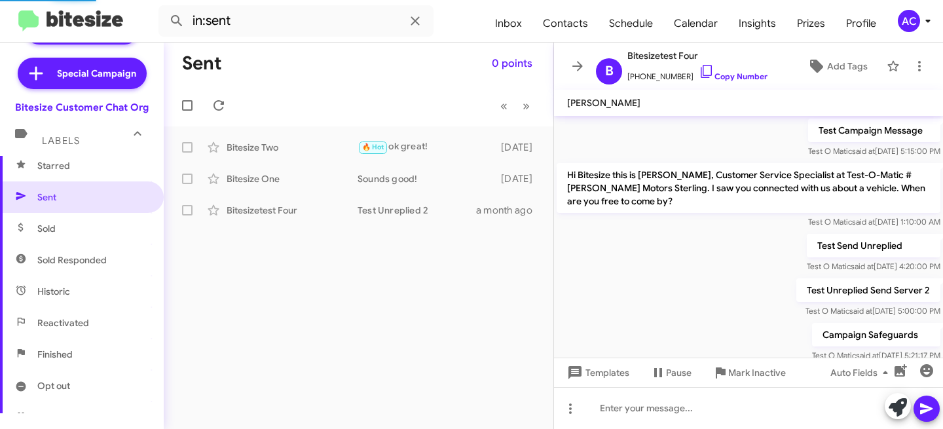
scroll to position [597, 0]
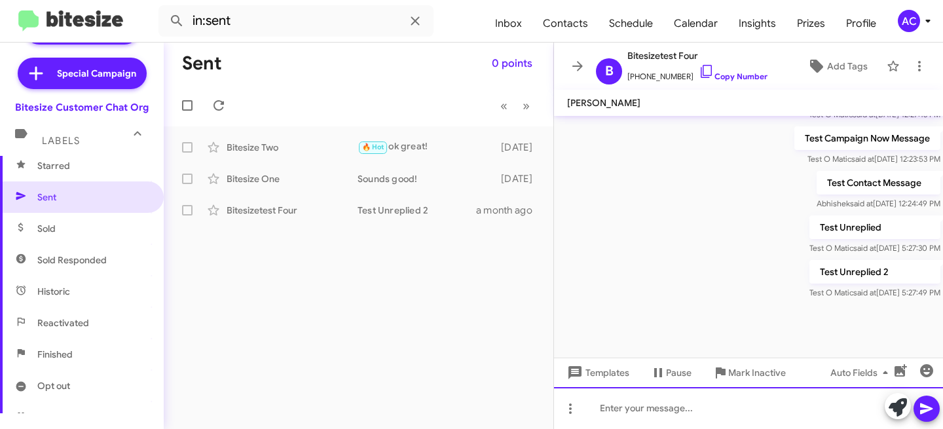
click at [654, 403] on div at bounding box center [748, 408] width 389 height 42
click at [925, 407] on icon at bounding box center [927, 409] width 16 height 16
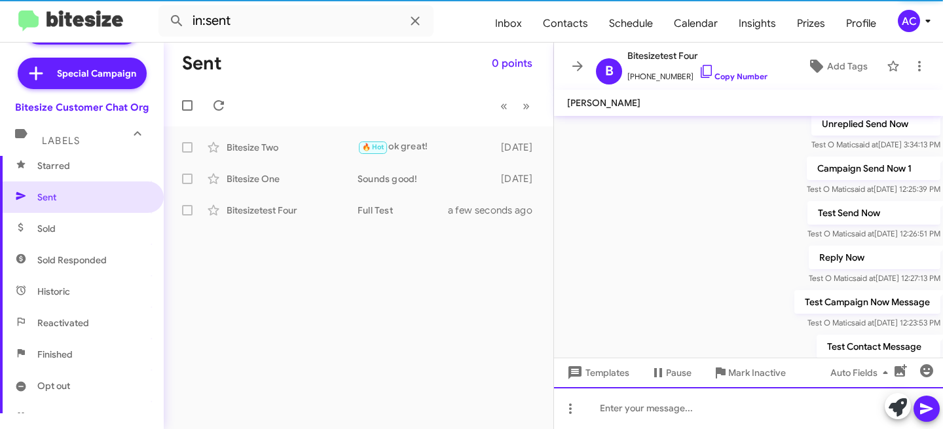
scroll to position [645, 0]
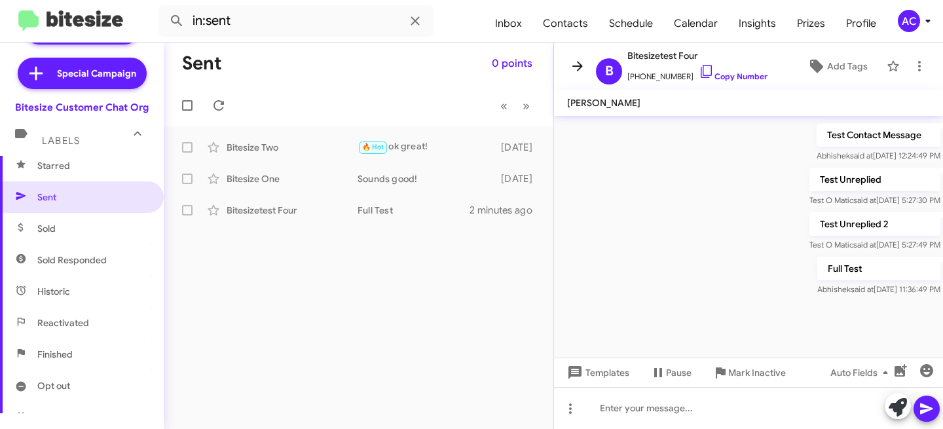
click at [576, 66] on icon at bounding box center [577, 66] width 10 height 10
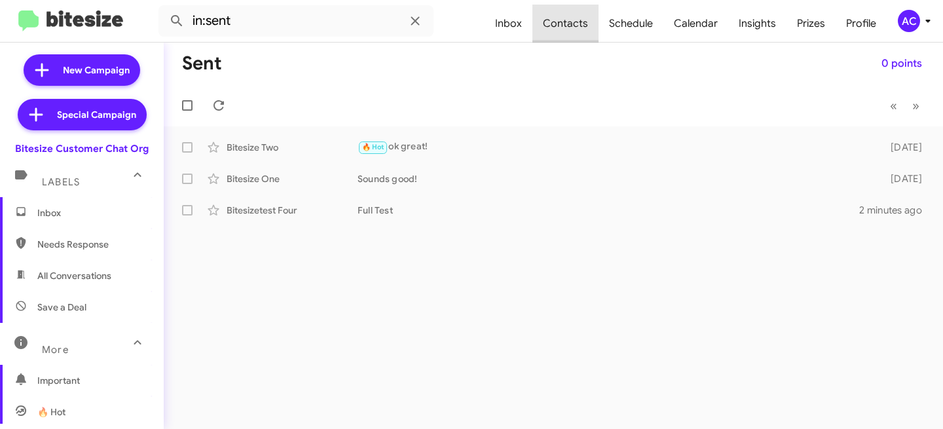
click at [576, 28] on span "Contacts" at bounding box center [565, 24] width 66 height 38
type input "in:groups"
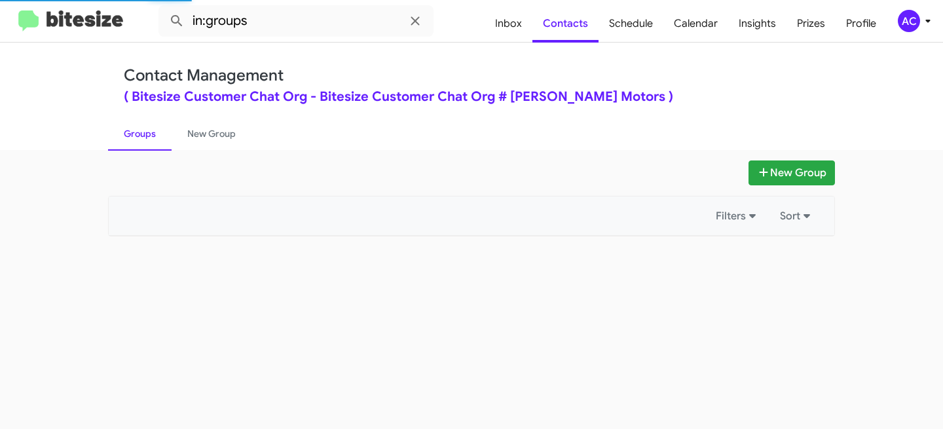
click at [915, 21] on div "AC" at bounding box center [909, 21] width 22 height 22
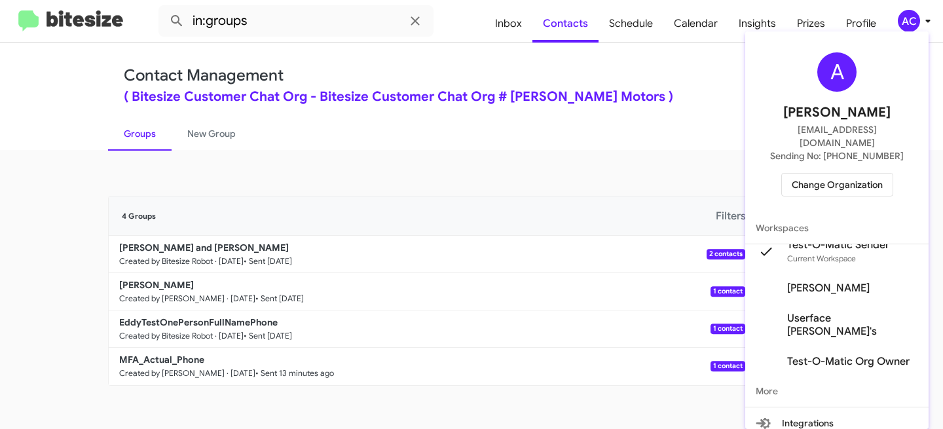
scroll to position [16, 0]
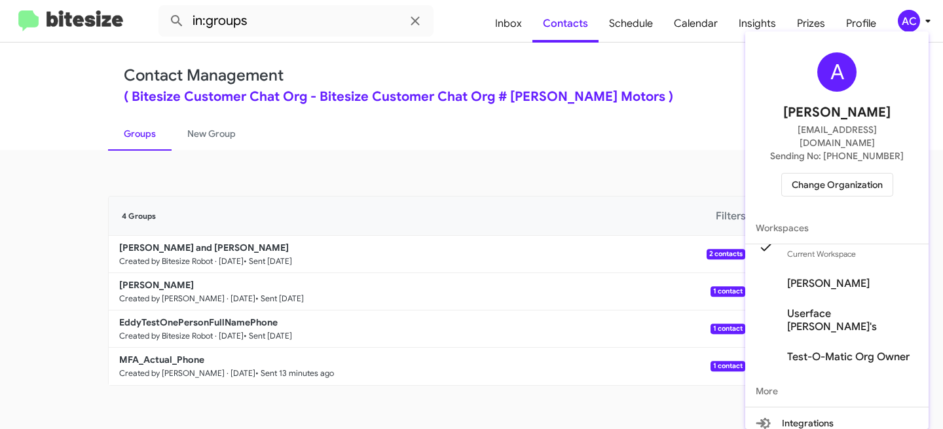
drag, startPoint x: 354, startPoint y: 193, endPoint x: 348, endPoint y: 187, distance: 7.4
click at [353, 193] on div at bounding box center [471, 214] width 943 height 429
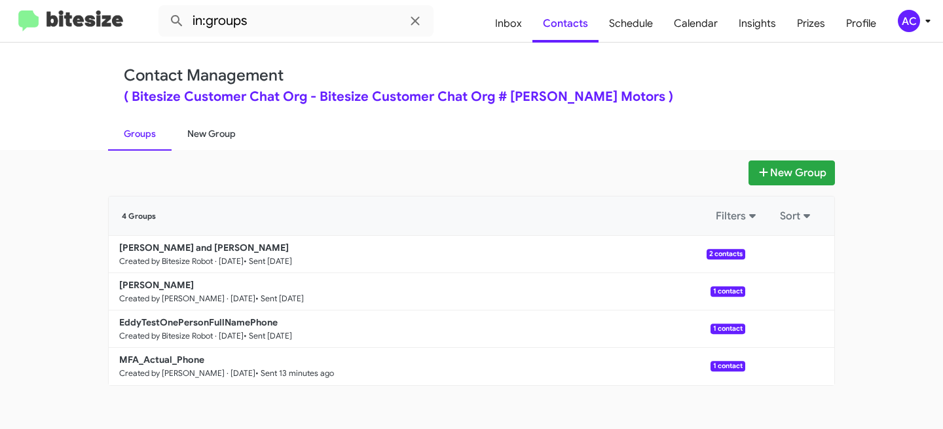
click at [206, 142] on link "New Group" at bounding box center [212, 134] width 80 height 34
click at [510, 10] on span "Inbox" at bounding box center [509, 24] width 48 height 38
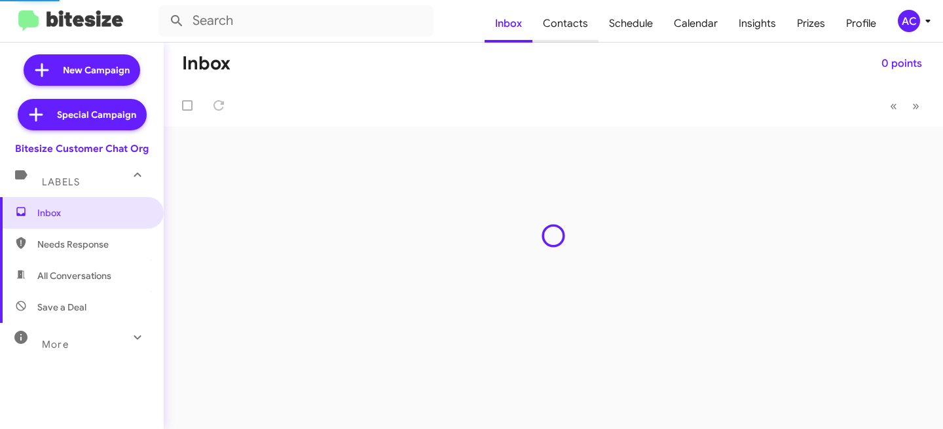
click at [566, 17] on span "Contacts" at bounding box center [565, 24] width 66 height 38
type input "in:groups"
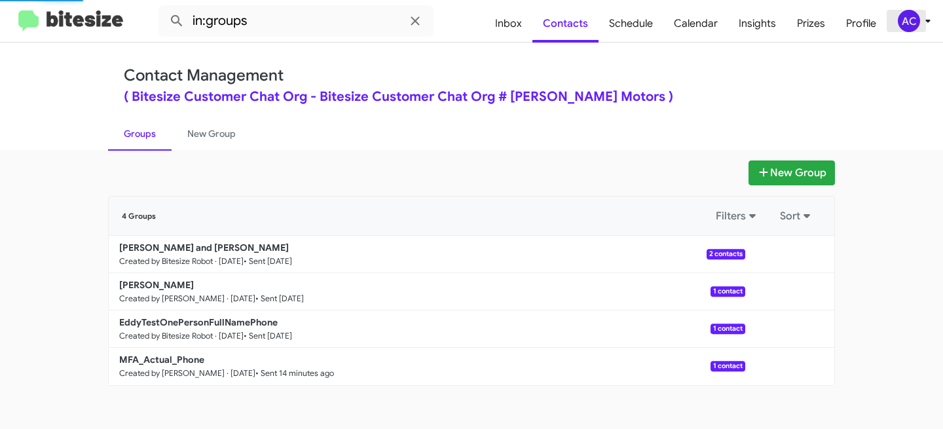
click at [909, 28] on div "AC" at bounding box center [909, 21] width 22 height 22
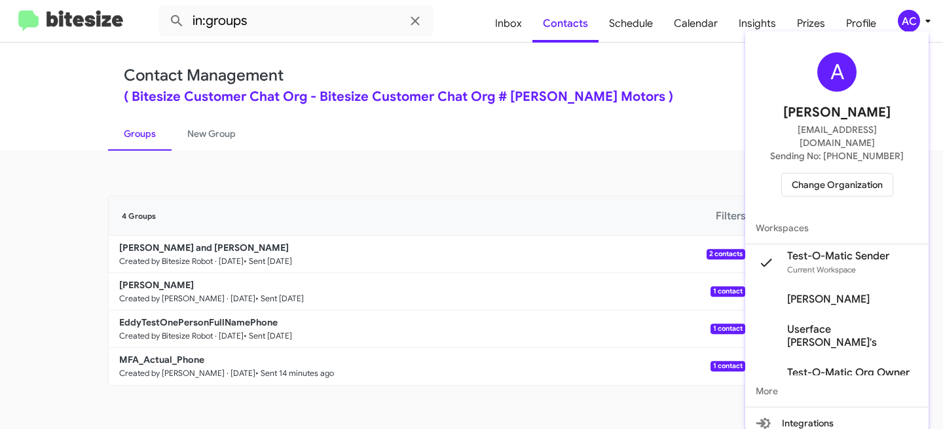
click at [380, 196] on div at bounding box center [471, 214] width 943 height 429
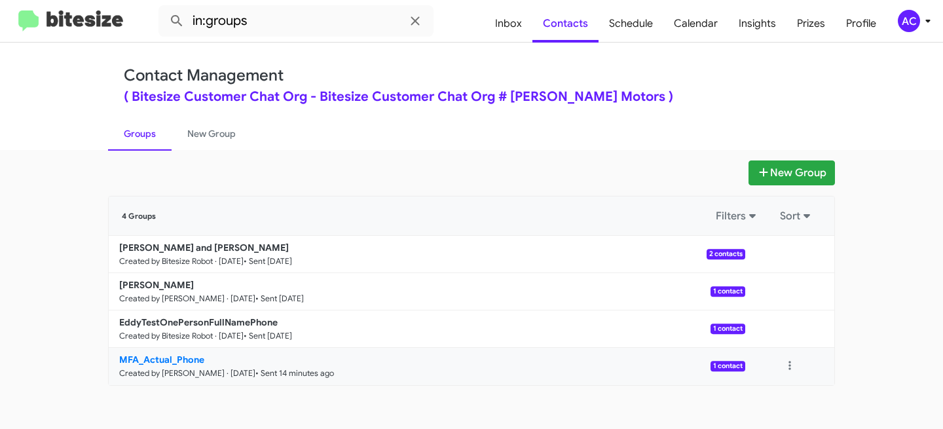
click at [185, 357] on b "MFA_Actual_Phone" at bounding box center [161, 360] width 85 height 12
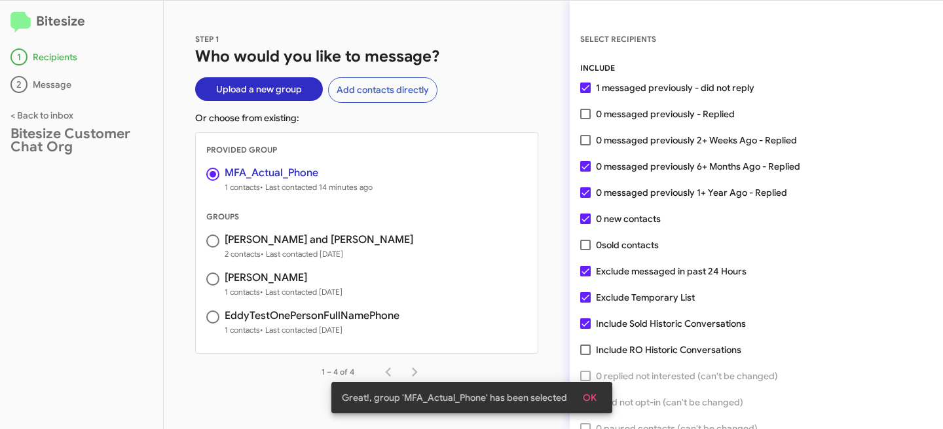
scroll to position [67, 0]
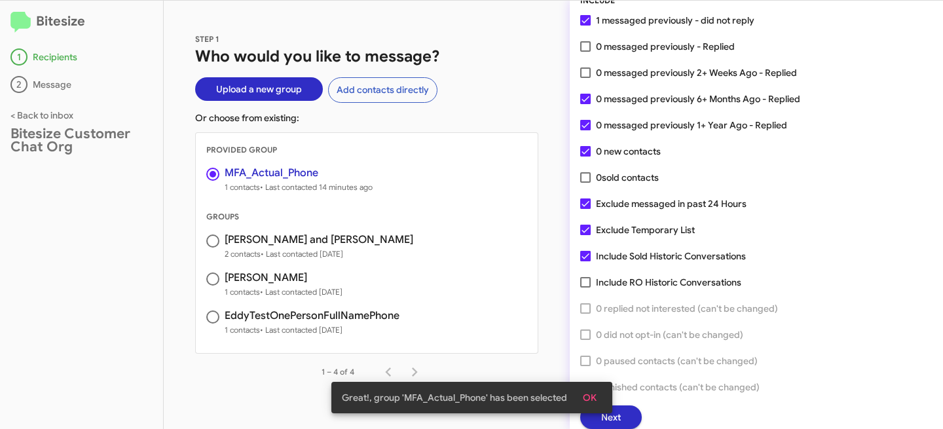
click at [629, 416] on button "Next" at bounding box center [611, 417] width 62 height 24
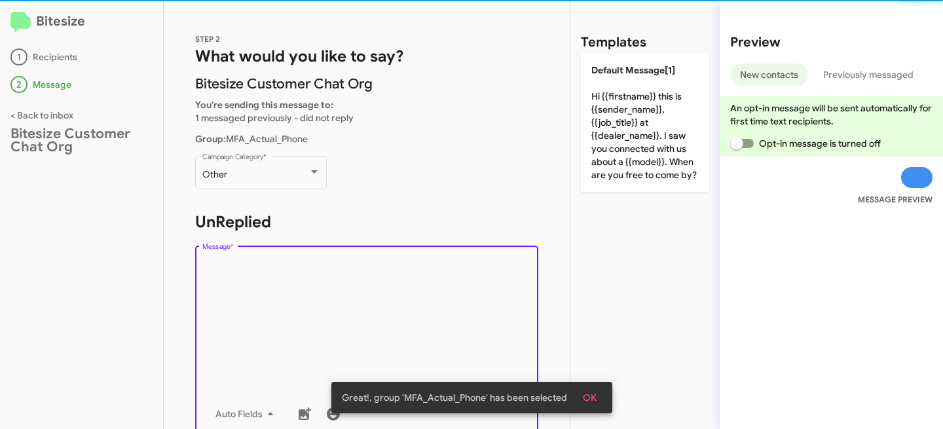
click at [329, 303] on textarea "Message *" at bounding box center [366, 325] width 329 height 134
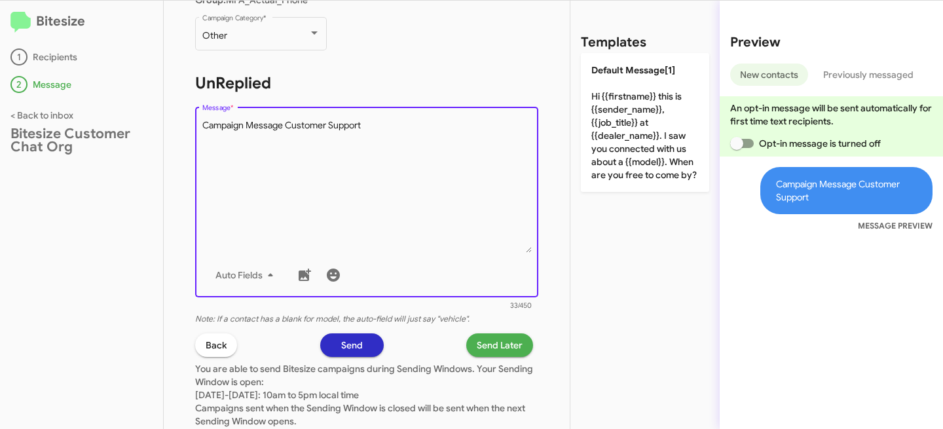
scroll to position [141, 0]
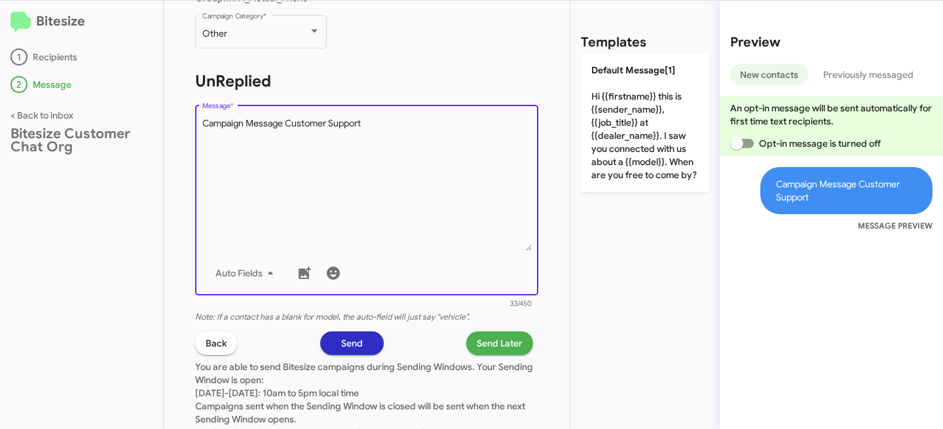
type textarea "Campaign Message Customer Support"
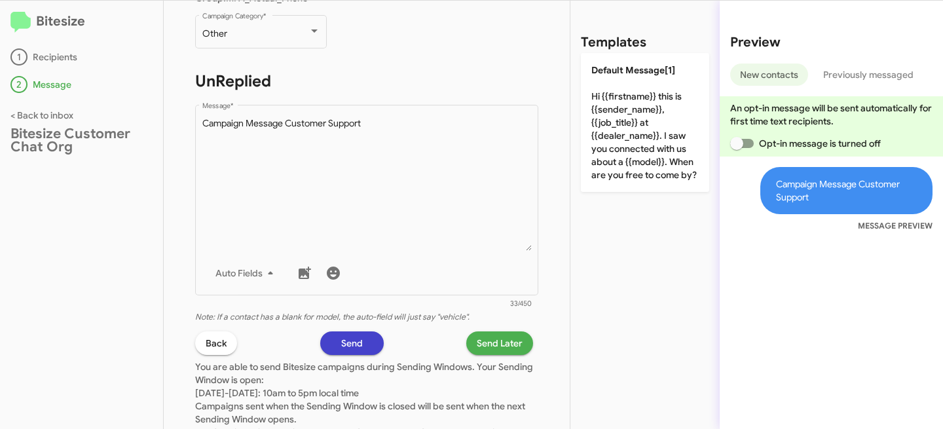
click at [367, 339] on button "Send" at bounding box center [352, 343] width 64 height 24
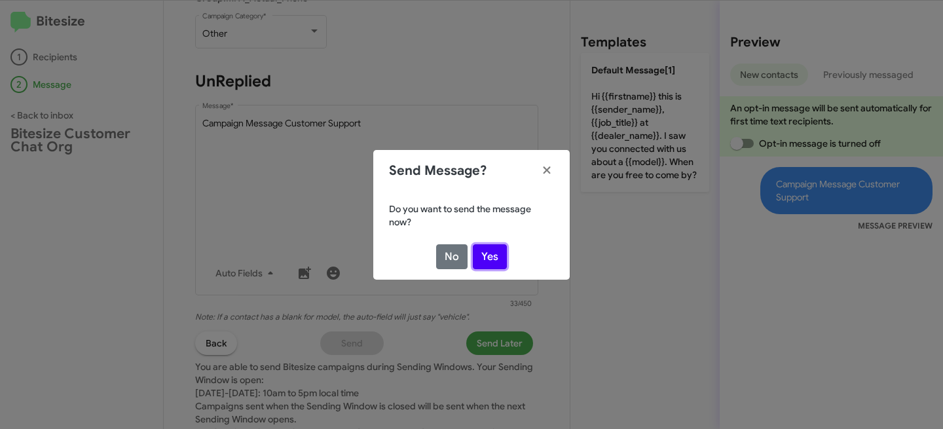
click at [487, 259] on button "Yes" at bounding box center [490, 256] width 34 height 25
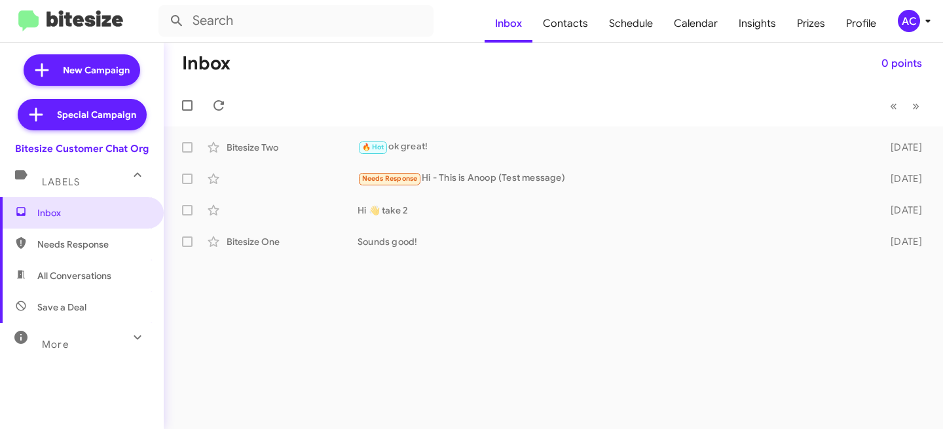
click at [911, 17] on div "AC" at bounding box center [909, 21] width 22 height 22
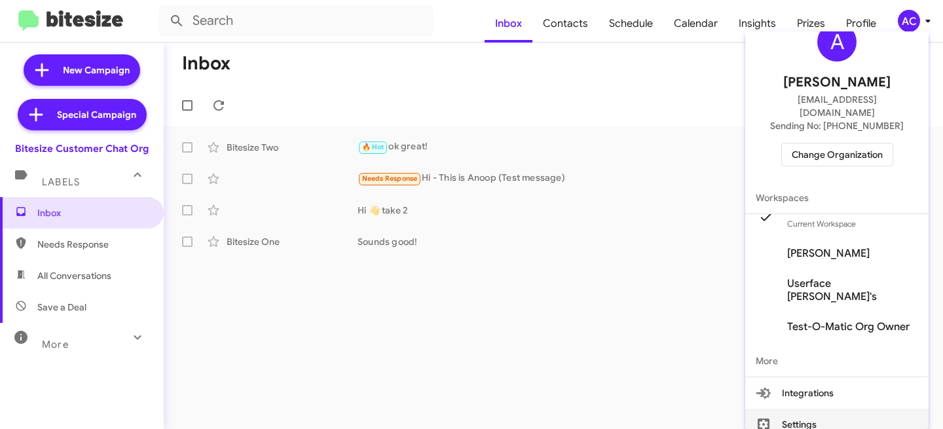
scroll to position [65, 0]
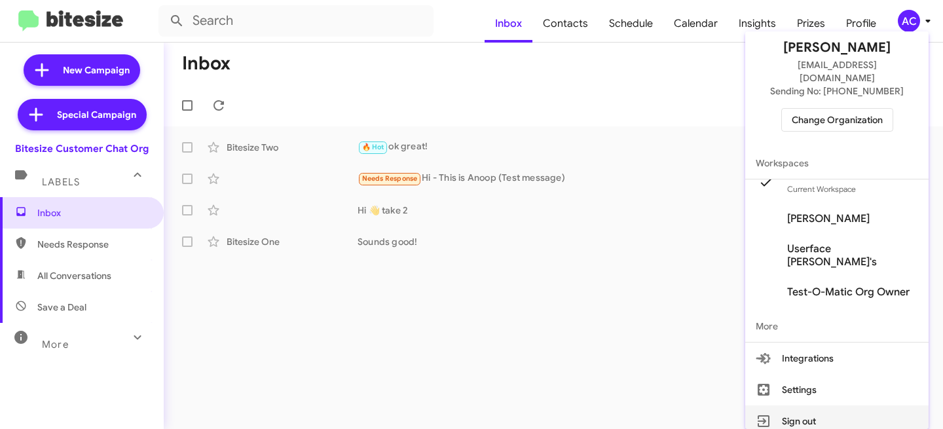
click at [817, 407] on button "Sign out" at bounding box center [836, 420] width 183 height 31
